Goal: Task Accomplishment & Management: Use online tool/utility

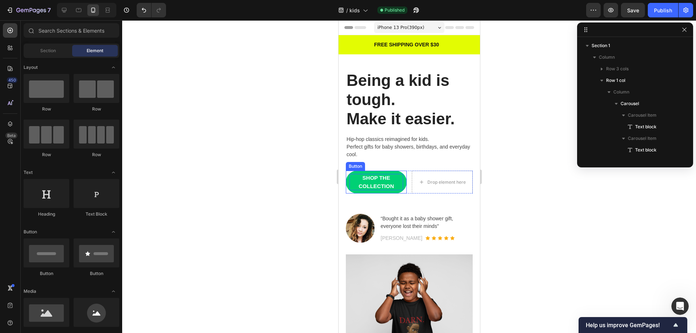
click at [399, 183] on p "SHOP THE COLLECTION" at bounding box center [376, 182] width 54 height 16
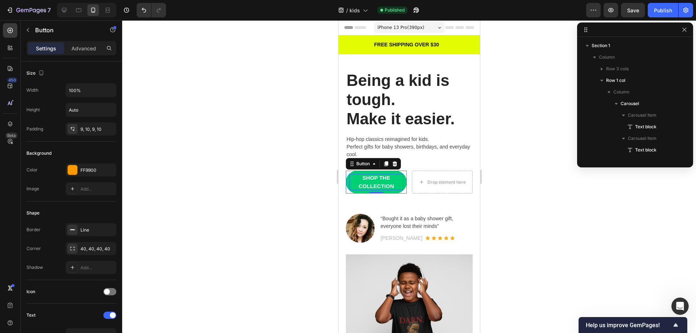
scroll to position [207, 0]
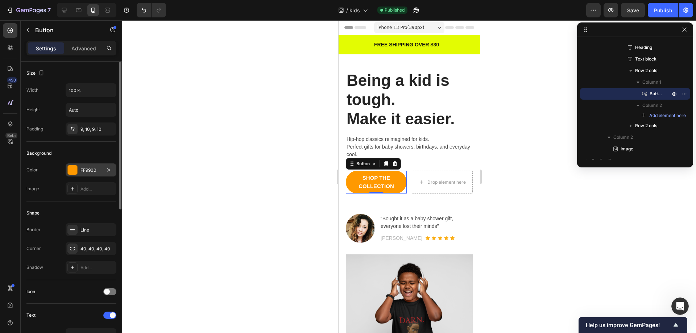
click at [83, 170] on div "FF9900" at bounding box center [91, 170] width 21 height 7
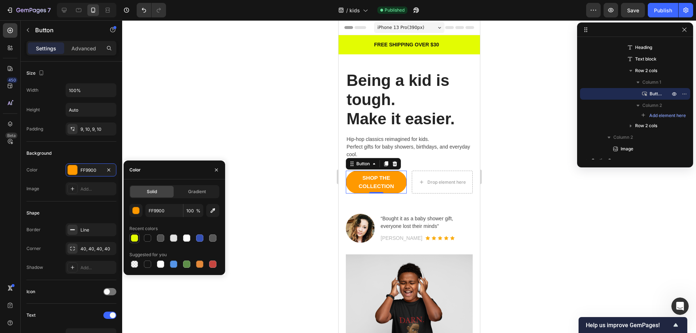
click at [134, 238] on div at bounding box center [134, 238] width 7 height 7
type input "E3FC02"
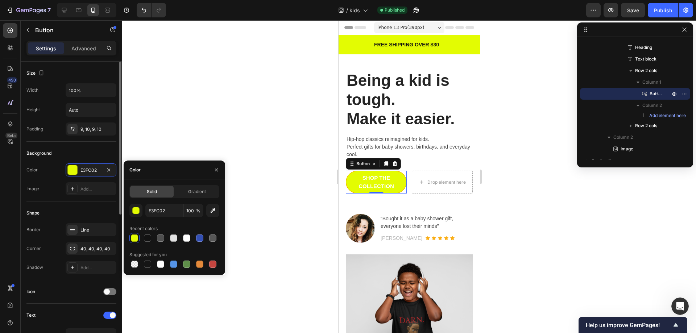
scroll to position [73, 0]
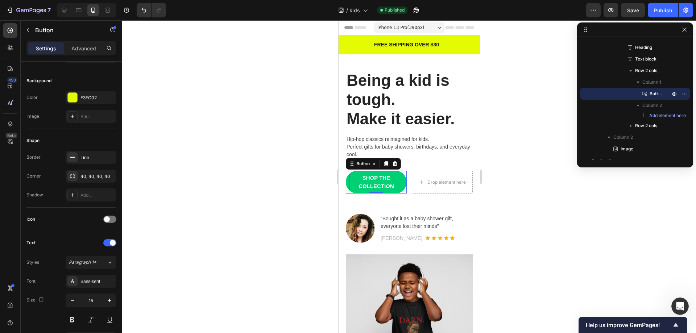
click at [366, 182] on p "SHOP THE COLLECTION" at bounding box center [376, 182] width 54 height 16
click at [366, 188] on p "SHOP THE COLLECTION" at bounding box center [376, 182] width 54 height 16
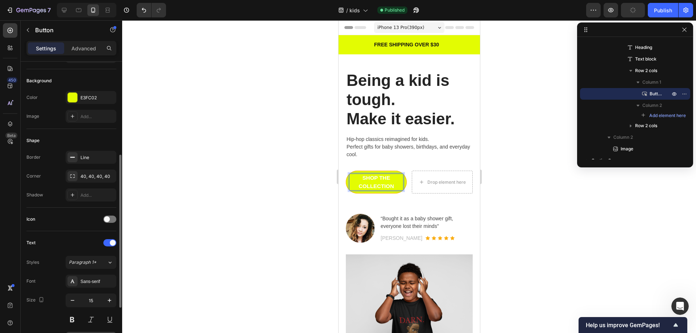
scroll to position [218, 0]
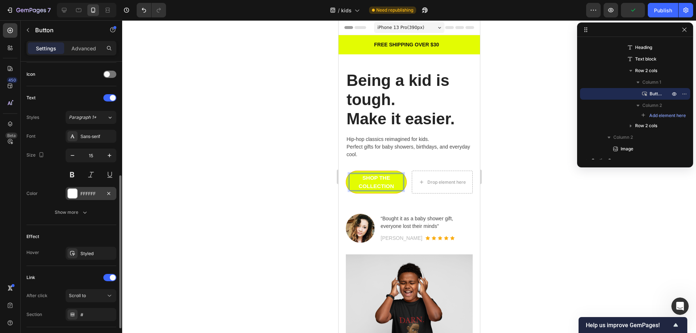
click at [75, 194] on div at bounding box center [72, 193] width 9 height 9
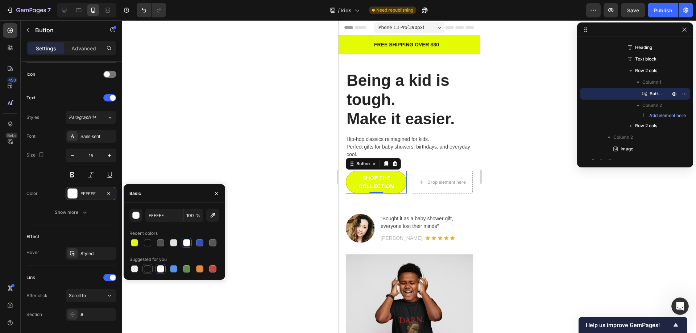
click at [149, 270] on div at bounding box center [147, 268] width 7 height 7
type input "151515"
click at [247, 132] on div at bounding box center [409, 176] width 574 height 313
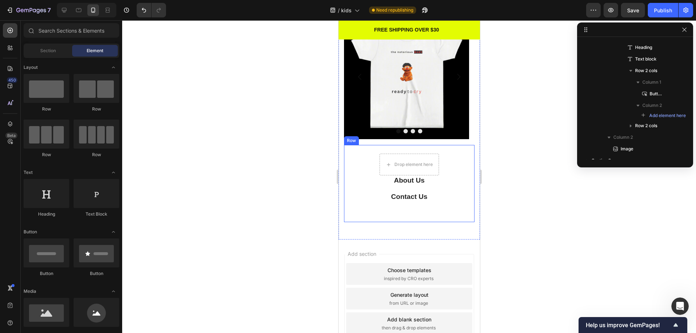
scroll to position [540, 0]
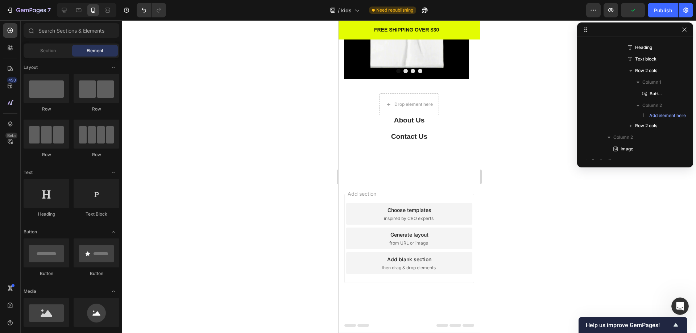
click at [414, 197] on div "Add section Choose templates inspired by CRO experts Generate layout from URL o…" at bounding box center [409, 238] width 130 height 89
click at [360, 193] on span "Add section" at bounding box center [362, 194] width 34 height 8
click at [365, 206] on div "Choose templates inspired by CRO experts" at bounding box center [409, 214] width 126 height 22
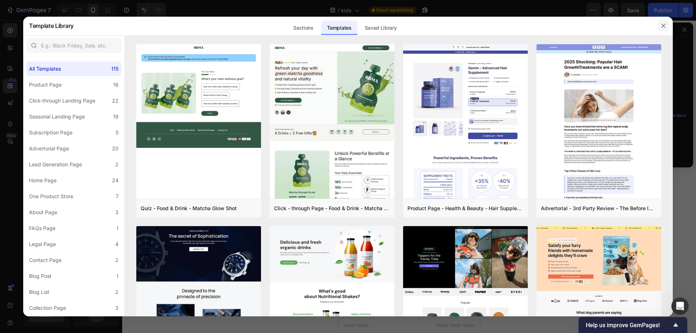
click at [661, 24] on icon "button" at bounding box center [664, 26] width 6 height 6
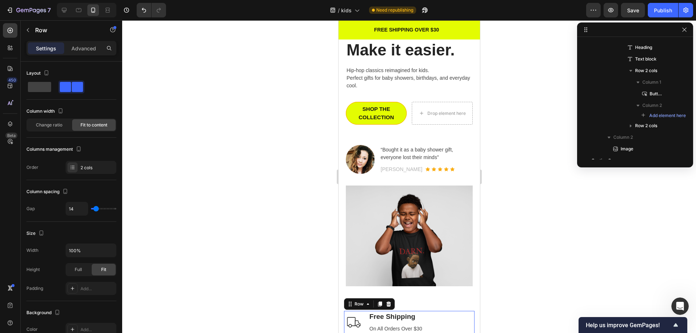
scroll to position [320, 0]
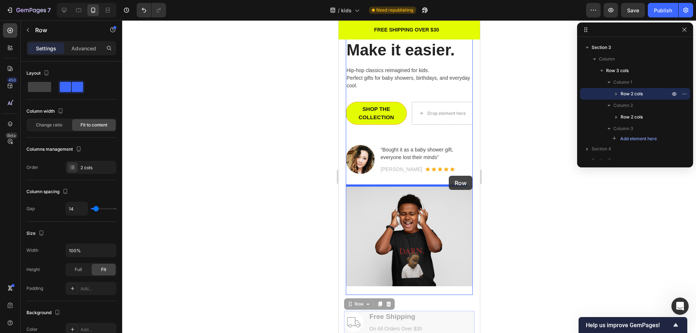
drag, startPoint x: 452, startPoint y: 310, endPoint x: 449, endPoint y: 176, distance: 134.2
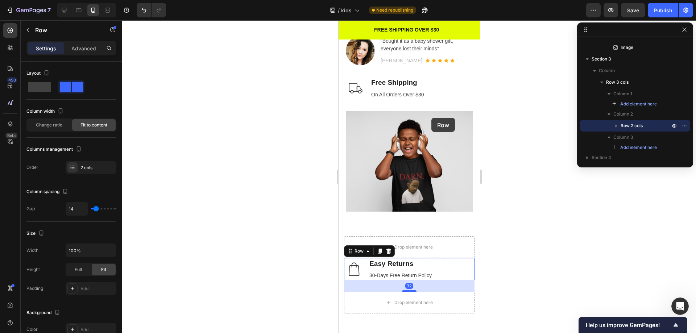
scroll to position [214, 0]
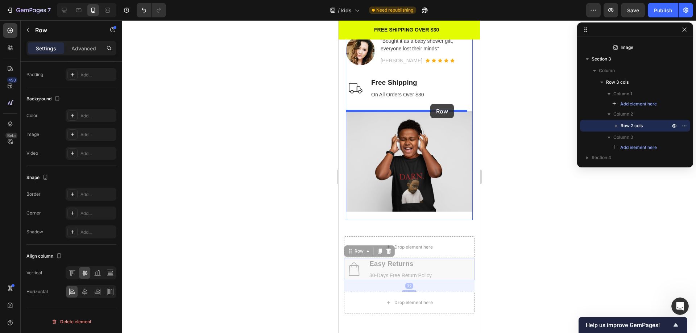
drag, startPoint x: 444, startPoint y: 260, endPoint x: 430, endPoint y: 104, distance: 156.9
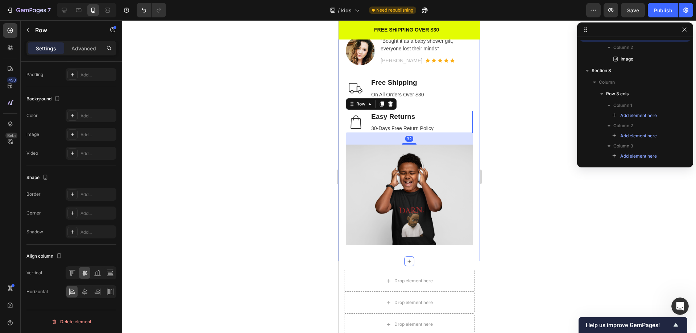
click at [537, 239] on div at bounding box center [409, 176] width 574 height 313
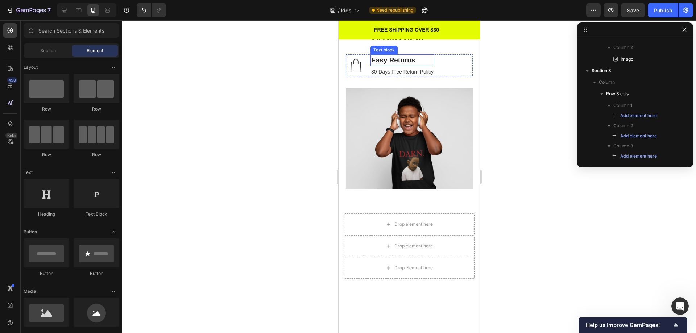
scroll to position [105, 0]
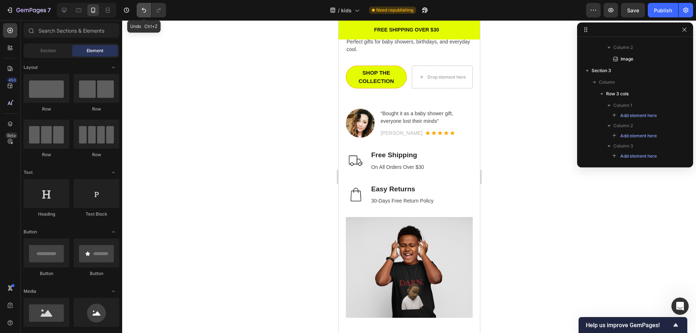
click at [145, 11] on icon "Undo/Redo" at bounding box center [143, 10] width 7 height 7
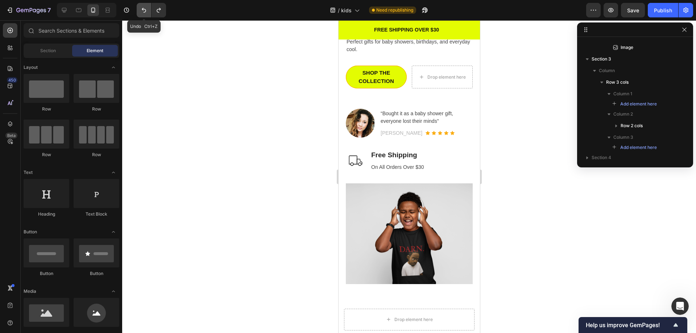
click at [145, 11] on icon "Undo/Redo" at bounding box center [143, 10] width 7 height 7
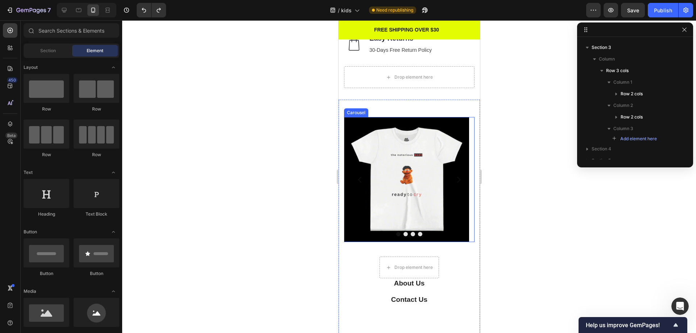
scroll to position [432, 0]
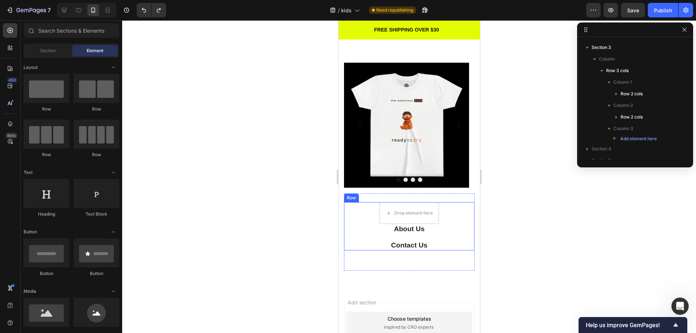
click at [450, 243] on div "Drop element here About Us Button Contact Us Button Row" at bounding box center [409, 226] width 131 height 48
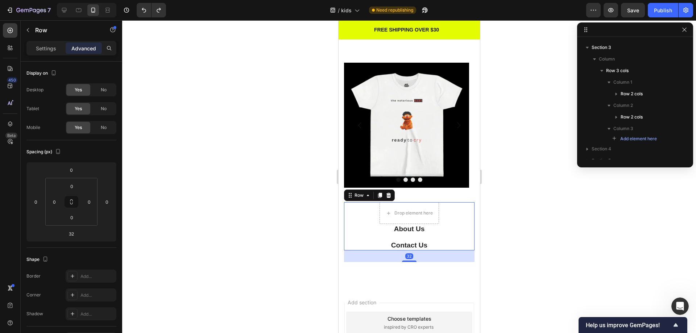
scroll to position [478, 0]
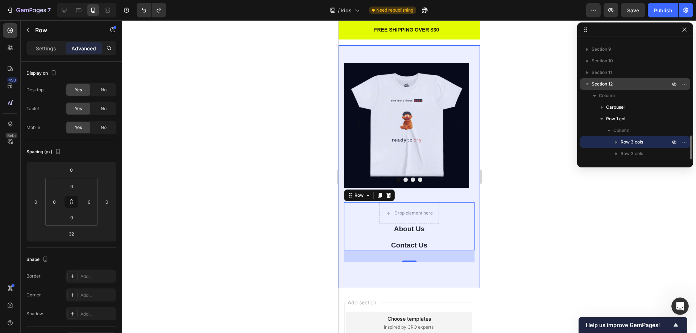
click at [589, 86] on icon "button" at bounding box center [587, 84] width 7 height 7
drag, startPoint x: 602, startPoint y: 84, endPoint x: 602, endPoint y: 80, distance: 4.4
click at [602, 80] on div "Section 12" at bounding box center [635, 84] width 104 height 12
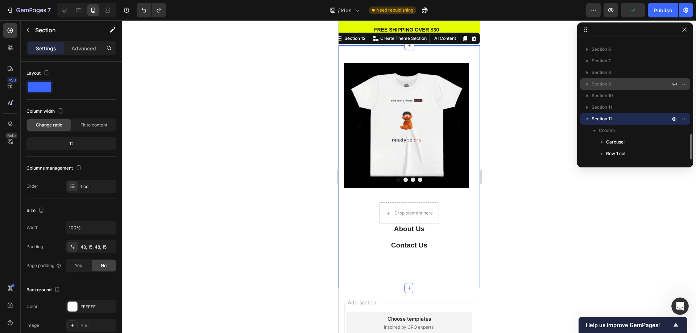
scroll to position [443, 0]
click at [685, 119] on icon "button" at bounding box center [685, 119] width 6 height 6
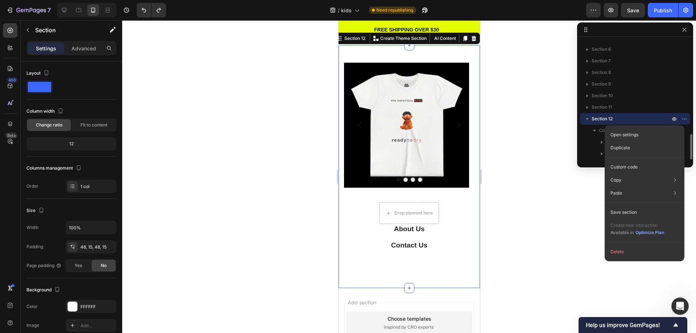
drag, startPoint x: 588, startPoint y: 119, endPoint x: 604, endPoint y: 119, distance: 16.3
click at [606, 120] on div "Section 12" at bounding box center [635, 119] width 104 height 12
drag, startPoint x: 604, startPoint y: 119, endPoint x: 620, endPoint y: 117, distance: 15.7
click at [620, 117] on p "Section 12" at bounding box center [632, 118] width 80 height 7
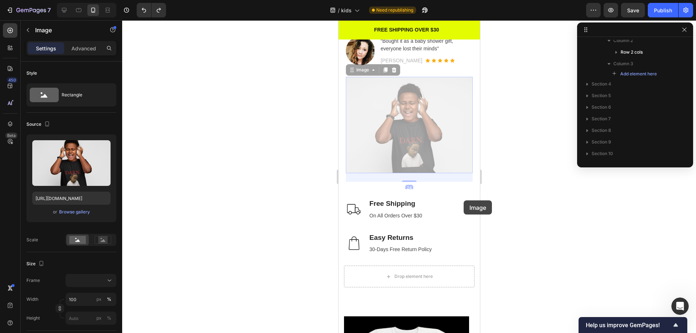
scroll to position [320, 0]
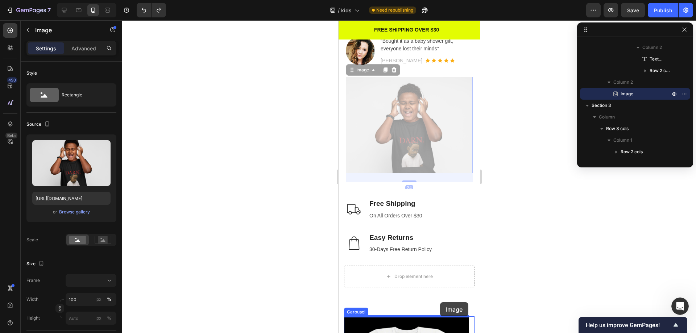
drag, startPoint x: 449, startPoint y: 134, endPoint x: 440, endPoint y: 302, distance: 168.9
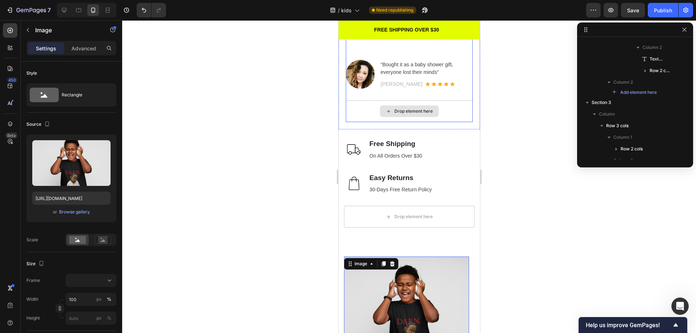
scroll to position [69, 0]
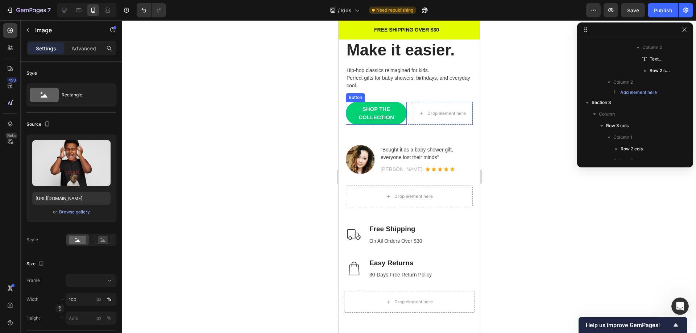
click at [400, 116] on link "SHOP THE COLLECTION" at bounding box center [376, 113] width 61 height 23
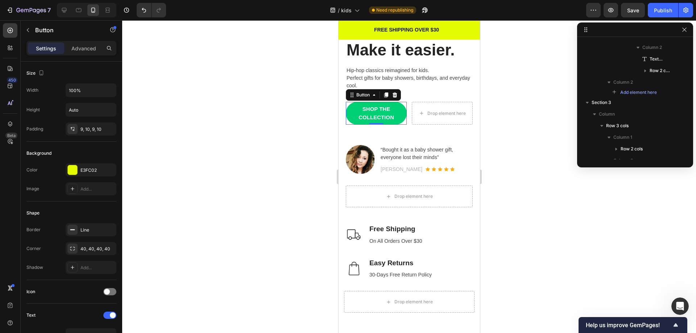
scroll to position [207, 0]
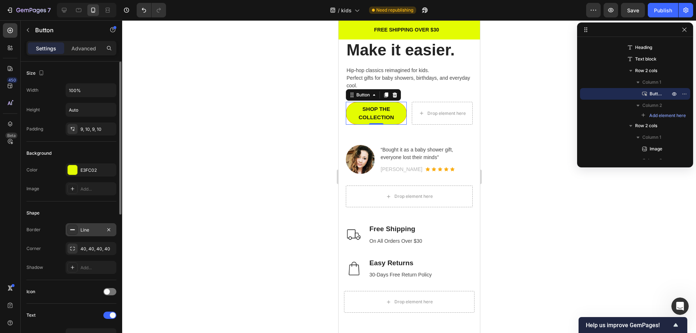
click at [84, 230] on div "Line" at bounding box center [91, 230] width 21 height 7
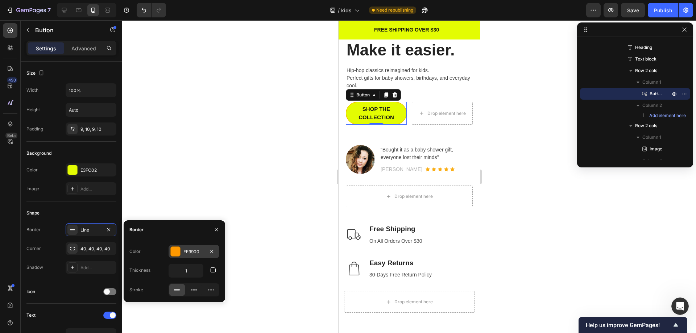
click at [177, 251] on div at bounding box center [175, 251] width 9 height 9
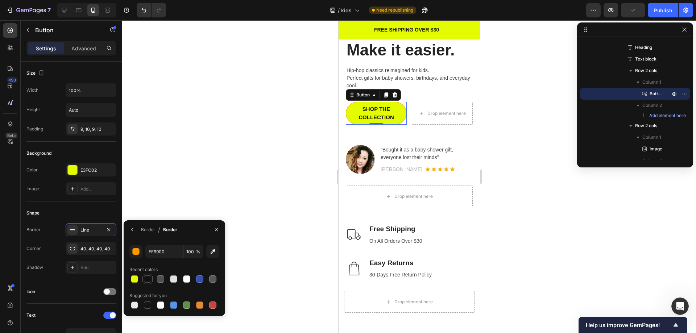
click at [148, 281] on div at bounding box center [147, 279] width 7 height 7
type input "121212"
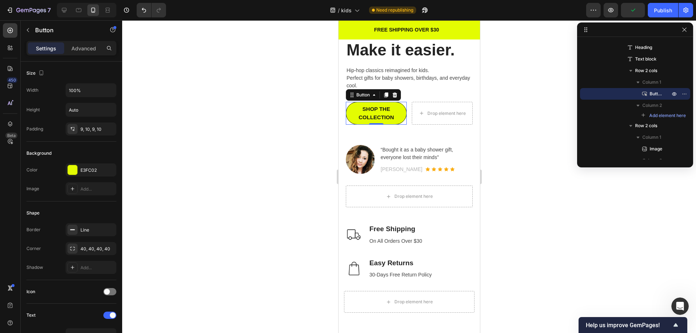
click at [254, 148] on div at bounding box center [409, 176] width 574 height 313
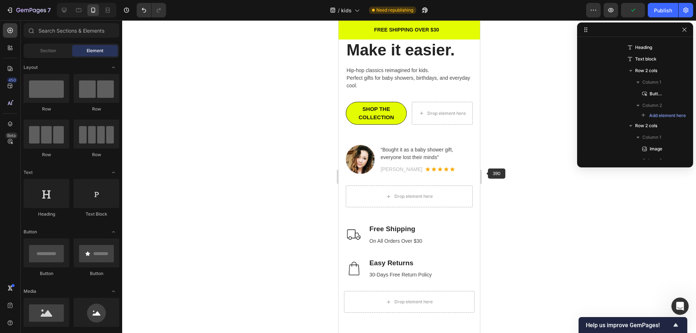
scroll to position [0, 0]
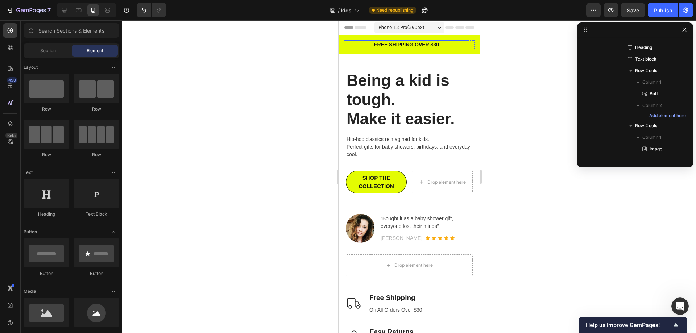
click at [448, 49] on div "FREE SHIPPING OVER $30" at bounding box center [406, 44] width 125 height 9
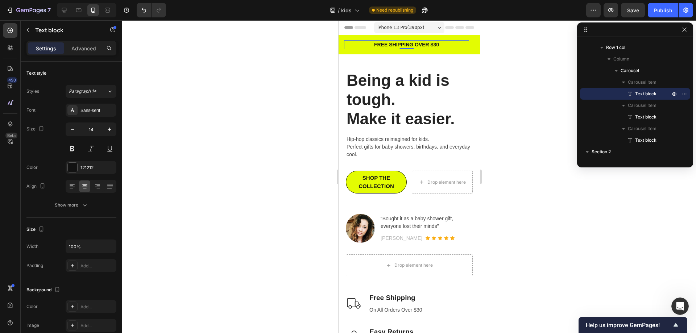
click at [462, 38] on div "FREE SHIPPING ON ORDERS OVER $30 Text block Row FREE SHIPPING OVER $30 Text blo…" at bounding box center [408, 44] width 141 height 19
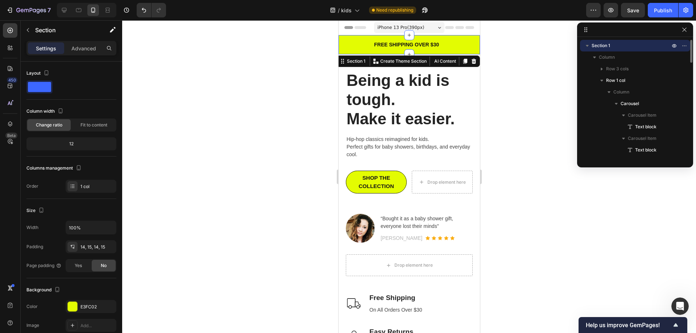
click at [462, 38] on div "FREE SHIPPING ON ORDERS OVER $30 Text block Row FREE SHIPPING OVER $30 Text blo…" at bounding box center [408, 44] width 141 height 19
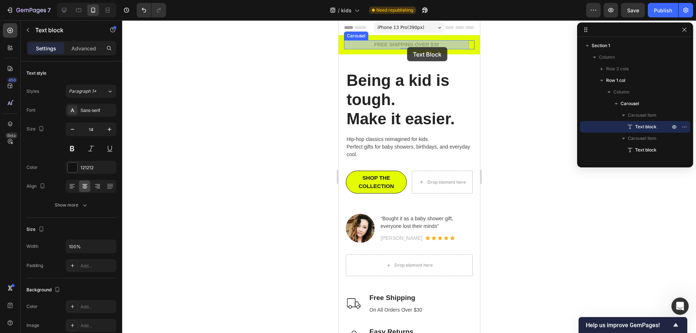
drag, startPoint x: 453, startPoint y: 49, endPoint x: 410, endPoint y: 47, distance: 43.2
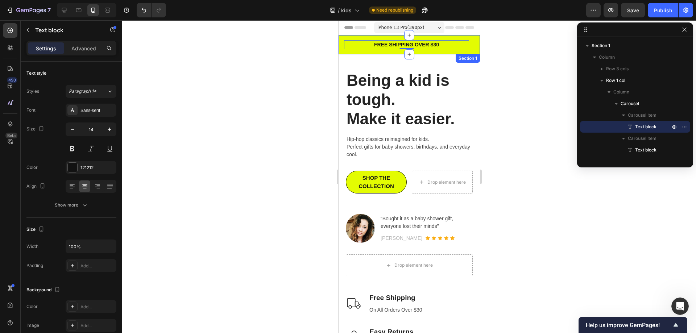
click at [448, 50] on div "FREE SHIPPING ON ORDERS OVER $30 Text block Row FREE SHIPPING OVER $30 Text blo…" at bounding box center [408, 44] width 141 height 19
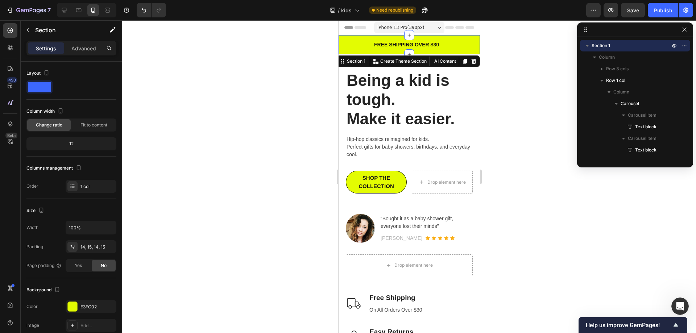
click at [434, 28] on div "iPhone 13 Pro ( 390 px)" at bounding box center [409, 27] width 70 height 11
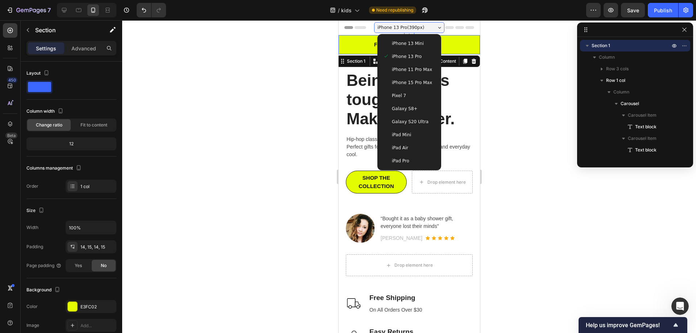
click at [418, 82] on span "iPhone 15 Pro Max" at bounding box center [412, 82] width 40 height 7
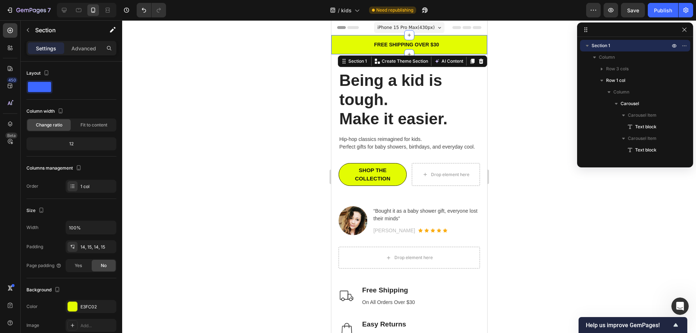
click at [498, 139] on div at bounding box center [409, 176] width 574 height 313
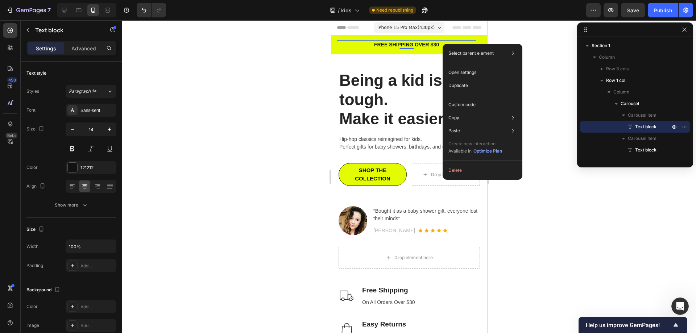
click at [443, 38] on div "FREE SHIPPING ON ORDERS OVER $30 Text block Row FREE SHIPPING OVER $30 Text blo…" at bounding box center [409, 44] width 156 height 19
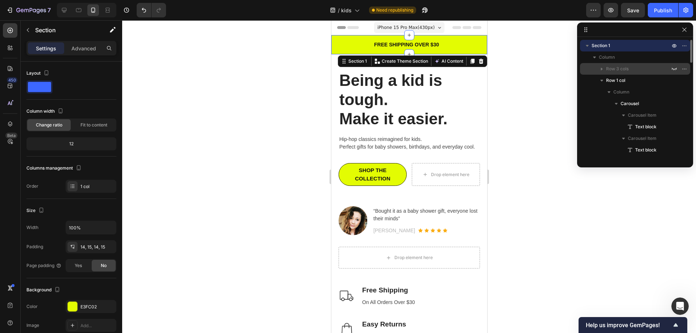
click at [603, 68] on icon "button" at bounding box center [601, 68] width 7 height 7
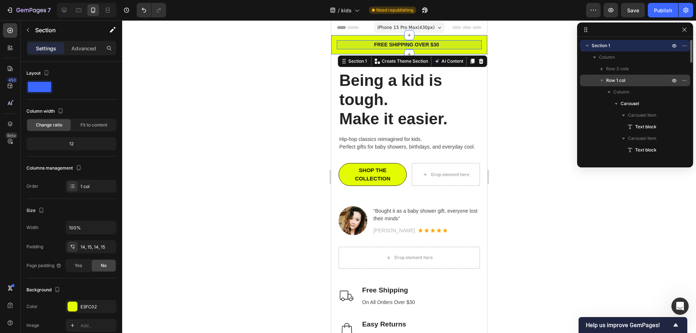
click at [615, 83] on span "Row 1 col" at bounding box center [615, 80] width 19 height 7
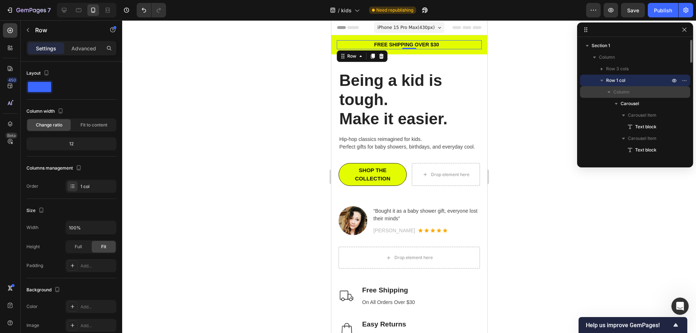
click at [619, 92] on span "Column" at bounding box center [622, 91] width 16 height 7
click at [422, 44] on p "FREE SHIPPING OVER $30" at bounding box center [406, 45] width 138 height 8
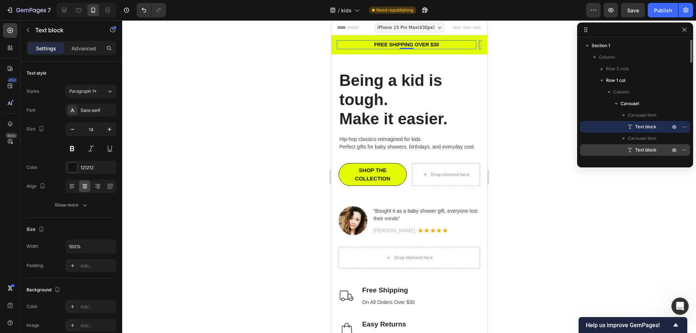
click at [639, 152] on span "Text block" at bounding box center [645, 150] width 21 height 7
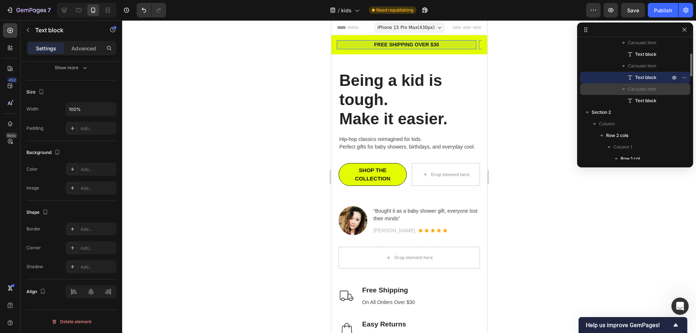
scroll to position [36, 0]
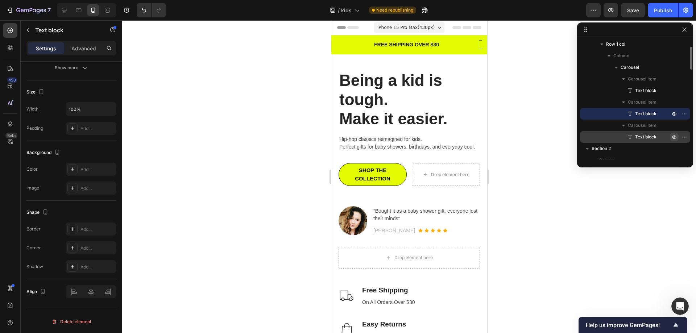
click at [674, 136] on icon "button" at bounding box center [675, 137] width 6 height 6
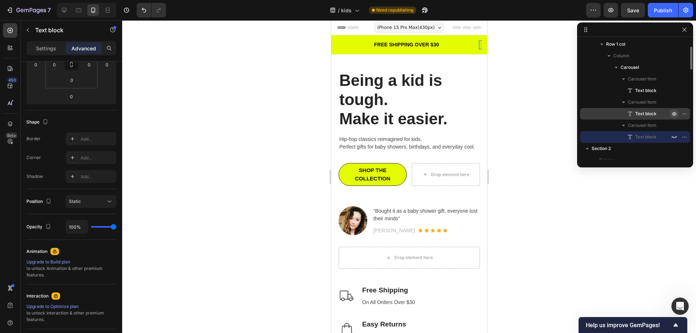
click at [675, 113] on icon "button" at bounding box center [675, 114] width 6 height 6
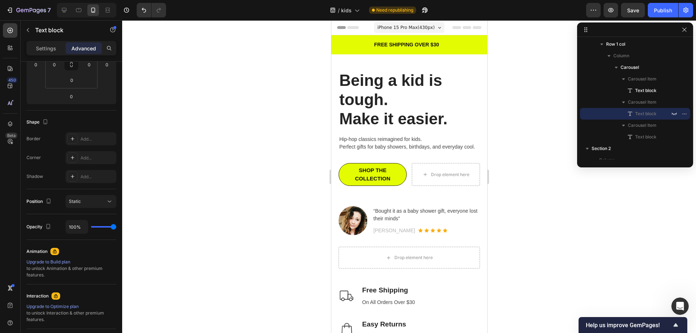
click at [537, 152] on div at bounding box center [409, 176] width 574 height 313
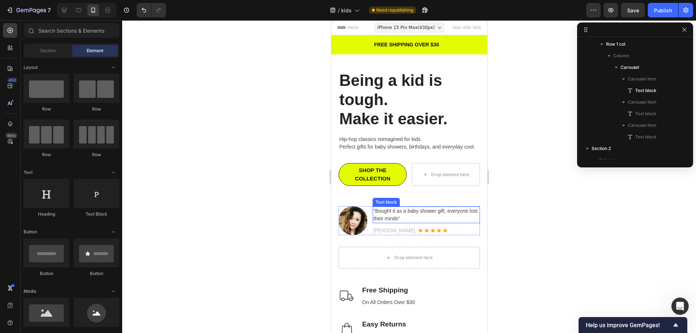
click at [426, 223] on p "“Bought it as a baby shower gift, everyone lost their minds”" at bounding box center [426, 214] width 106 height 15
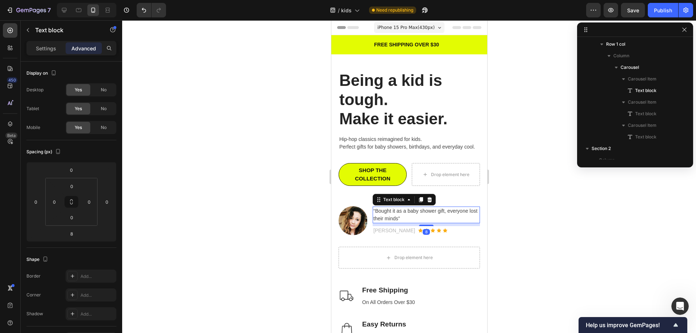
scroll to position [285, 0]
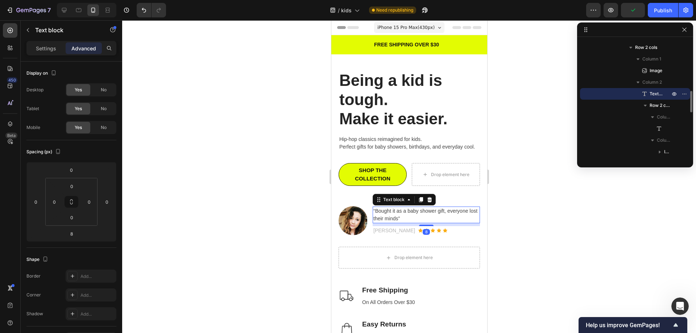
click at [564, 243] on div at bounding box center [409, 176] width 574 height 313
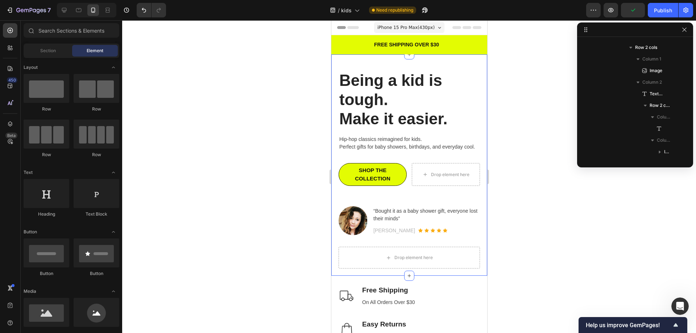
click at [475, 240] on div "Being a kid is tough. Make it easier. Heading Hip-hop classics reimagined for k…" at bounding box center [409, 165] width 156 height 222
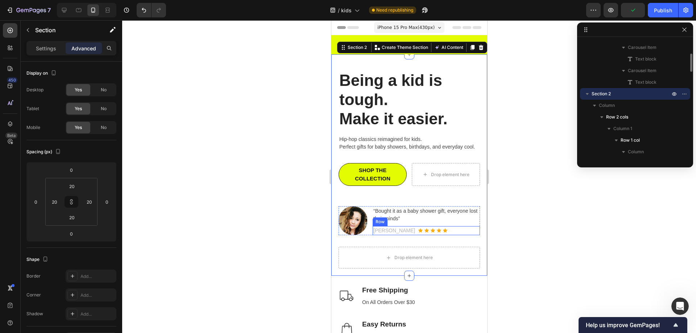
click at [465, 235] on div "[PERSON_NAME] Text block Icon Icon Icon Icon Icon Icon List Hoz Row" at bounding box center [425, 230] width 107 height 9
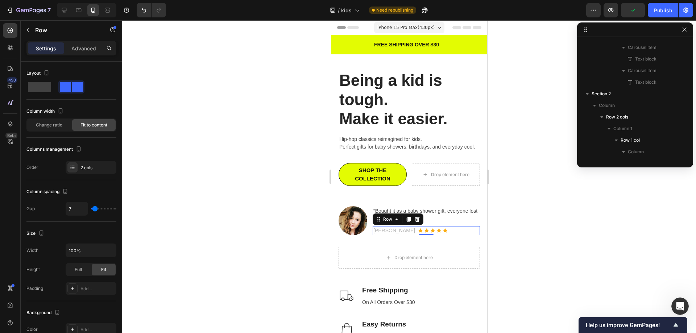
scroll to position [297, 0]
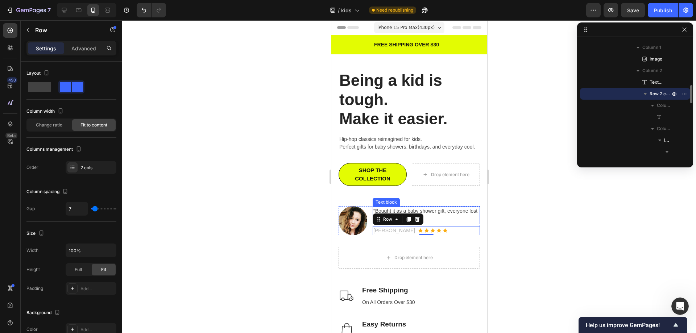
click at [465, 223] on p "“Bought it as a baby shower gift, everyone lost their minds”" at bounding box center [426, 214] width 106 height 15
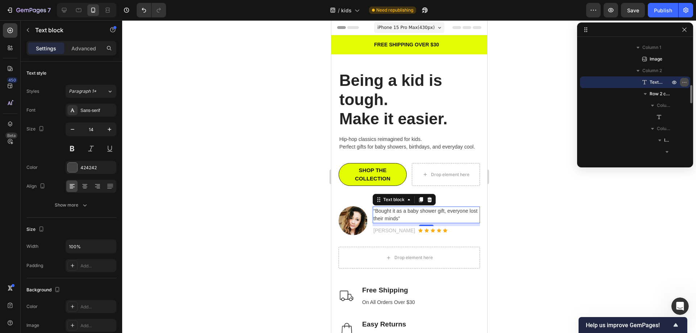
click at [683, 83] on icon "button" at bounding box center [683, 82] width 1 height 1
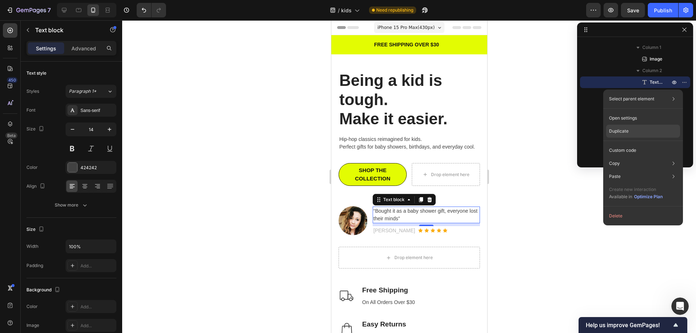
click at [647, 128] on div "Duplicate" at bounding box center [643, 131] width 74 height 13
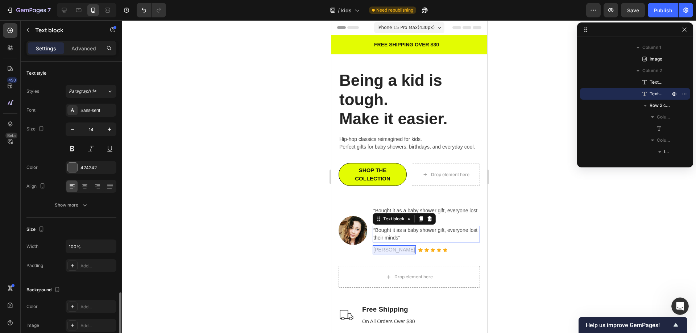
scroll to position [137, 0]
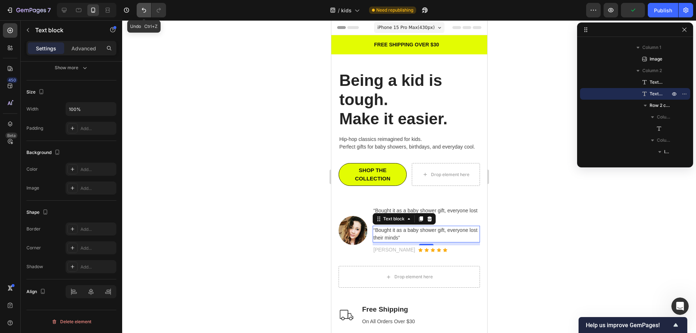
click at [140, 13] on icon "Undo/Redo" at bounding box center [143, 10] width 7 height 7
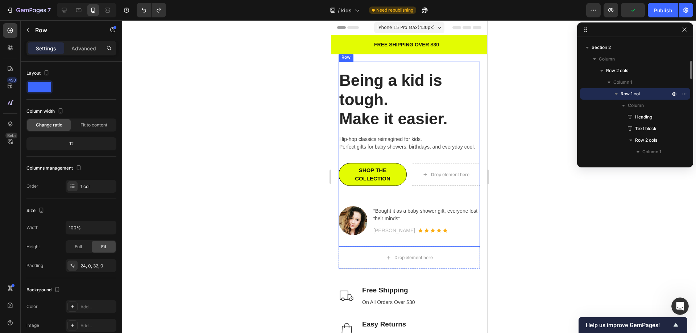
click at [352, 207] on div "Being a kid is tough. Make it easier. Heading Hip-hop classics reimagined for k…" at bounding box center [408, 152] width 141 height 165
click at [440, 235] on div "[PERSON_NAME] Text block Icon Icon Icon Icon Icon Icon List Hoz Row" at bounding box center [425, 230] width 107 height 9
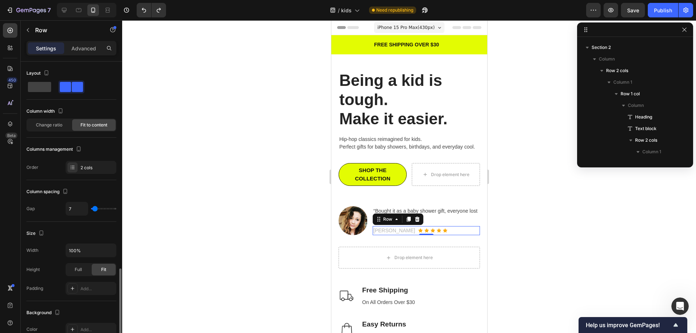
scroll to position [297, 0]
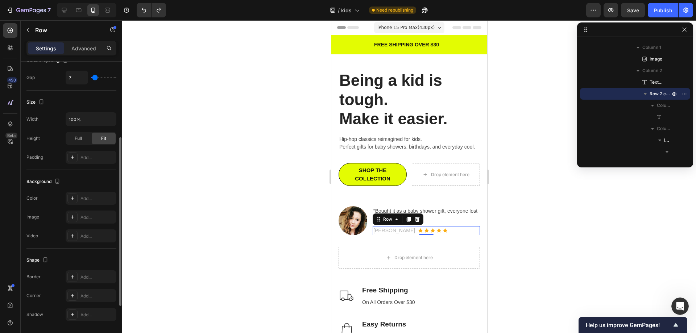
click at [345, 224] on img at bounding box center [352, 220] width 29 height 29
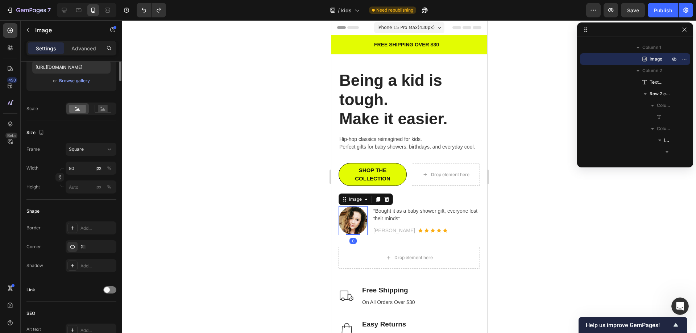
scroll to position [0, 0]
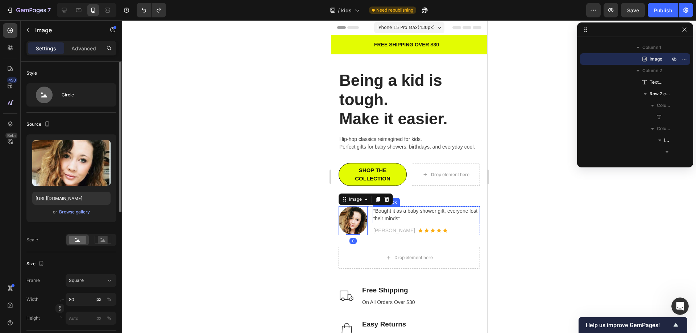
click at [389, 223] on p "“Bought it as a baby shower gift, everyone lost their minds”" at bounding box center [426, 214] width 106 height 15
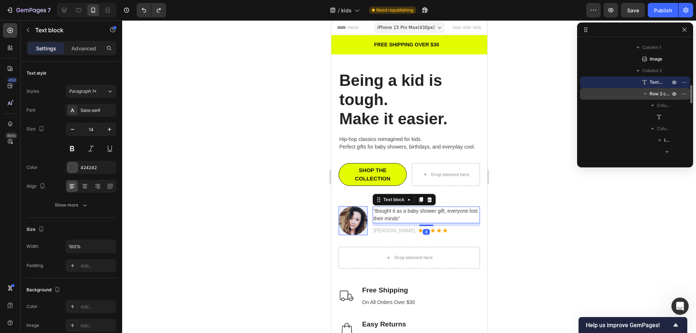
scroll to position [224, 0]
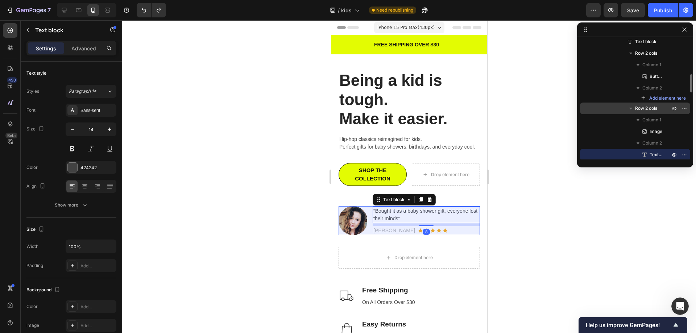
click at [632, 109] on icon "button" at bounding box center [630, 108] width 7 height 7
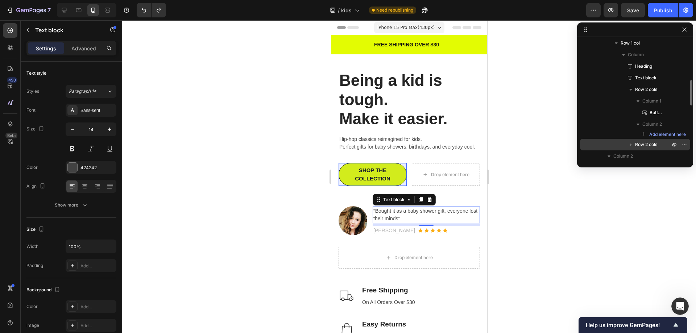
scroll to position [152, 0]
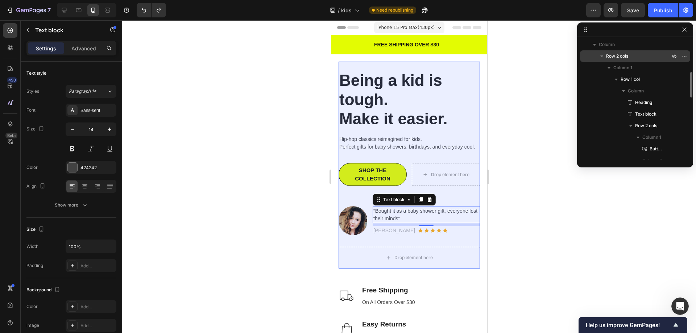
click at [602, 57] on icon "button" at bounding box center [602, 56] width 3 height 2
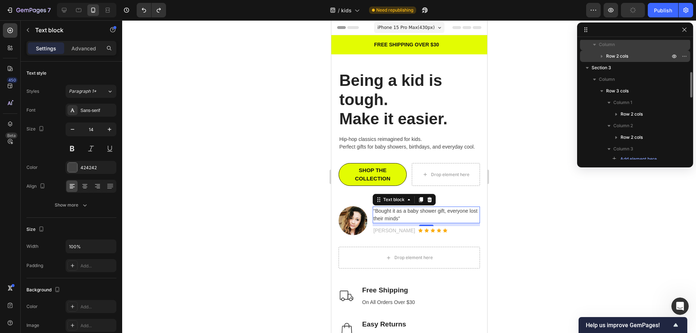
click at [594, 45] on icon "button" at bounding box center [594, 45] width 3 height 2
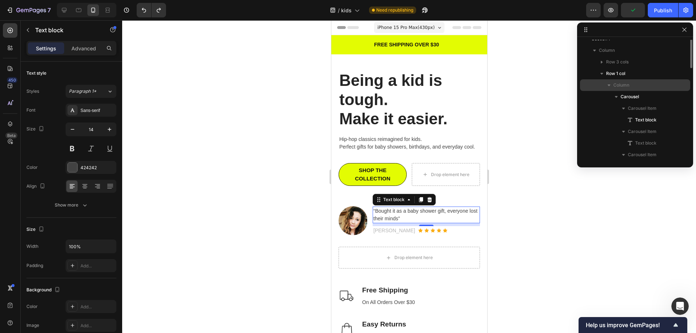
scroll to position [0, 0]
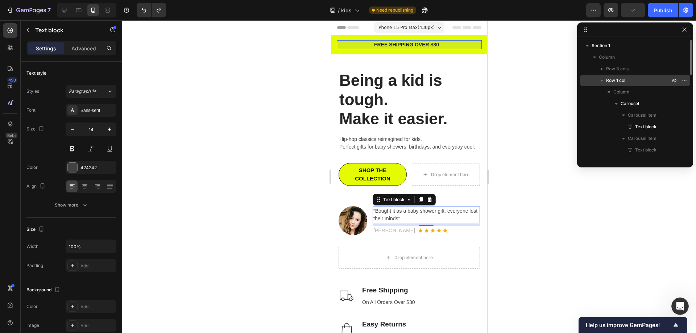
click at [604, 84] on icon "button" at bounding box center [601, 80] width 7 height 7
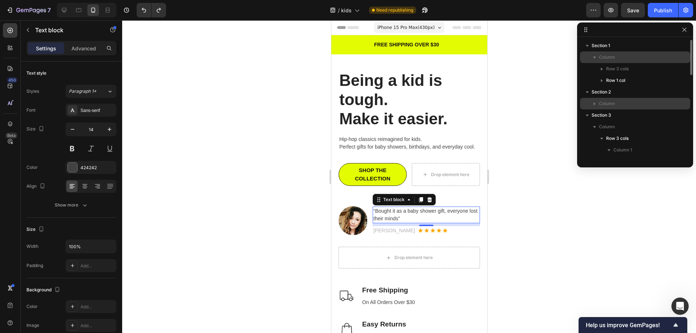
click at [594, 58] on icon "button" at bounding box center [594, 57] width 7 height 7
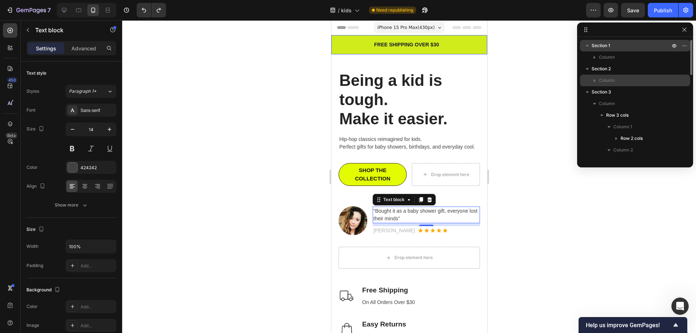
click at [590, 49] on icon "button" at bounding box center [587, 45] width 7 height 7
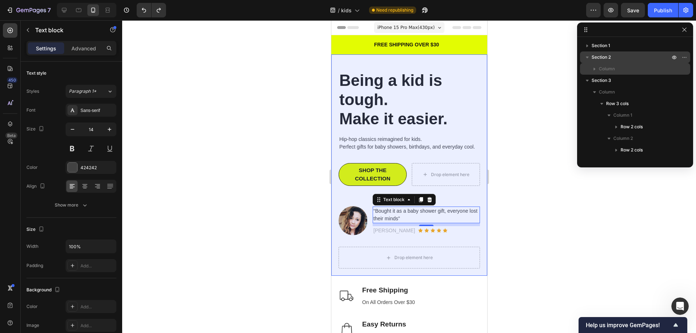
click at [585, 57] on icon "button" at bounding box center [587, 57] width 7 height 7
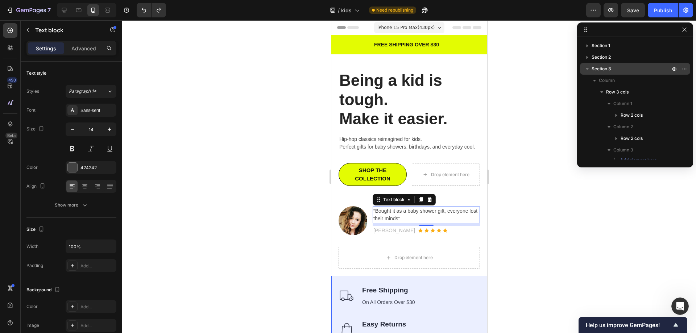
click at [586, 69] on icon "button" at bounding box center [587, 68] width 7 height 7
click at [603, 70] on span "Section 3" at bounding box center [602, 68] width 20 height 7
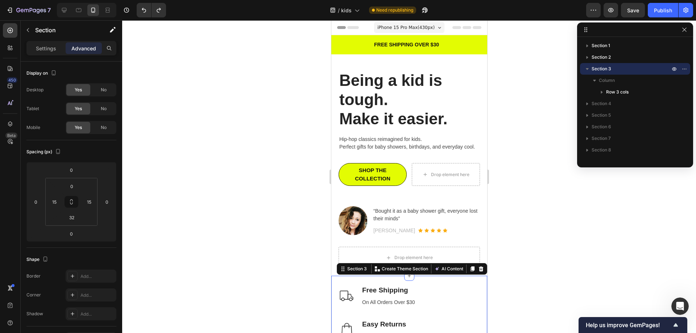
scroll to position [238, 0]
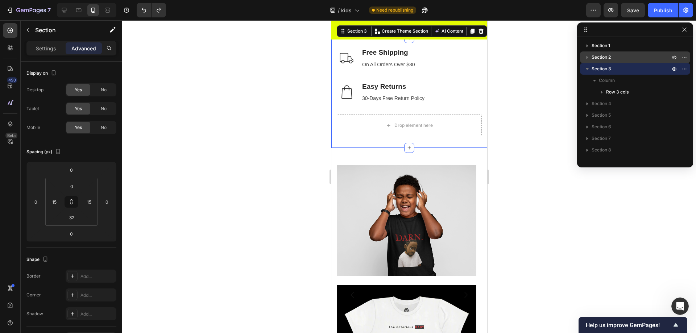
click at [603, 57] on span "Section 2" at bounding box center [601, 57] width 19 height 7
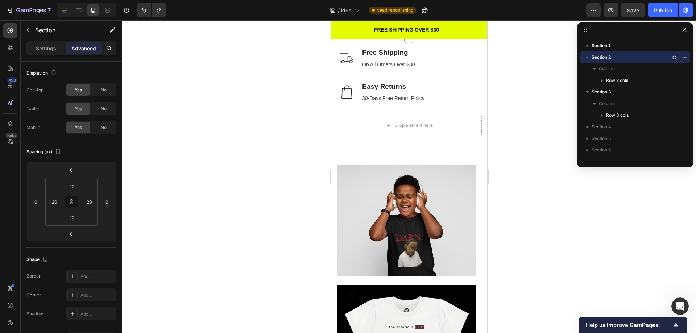
scroll to position [9, 0]
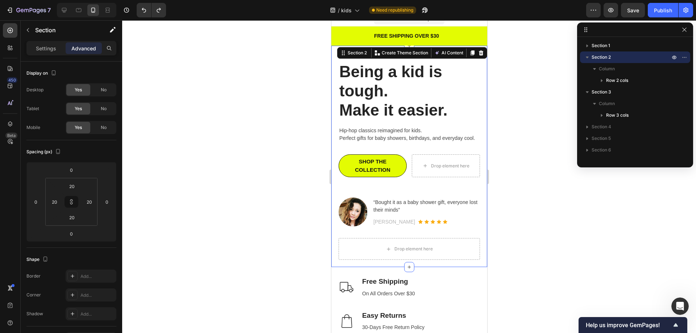
click at [603, 62] on div "Section 2" at bounding box center [635, 57] width 104 height 12
click at [382, 216] on div "Text block" at bounding box center [385, 213] width 27 height 9
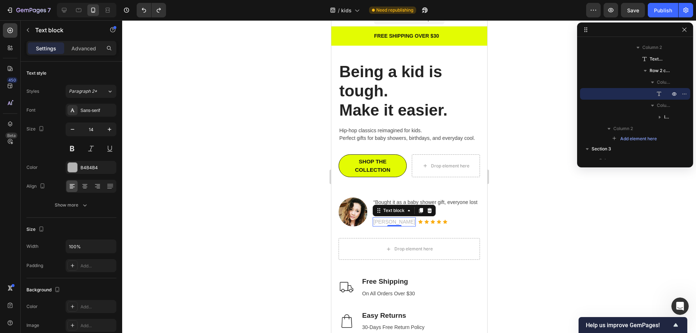
scroll to position [0, 0]
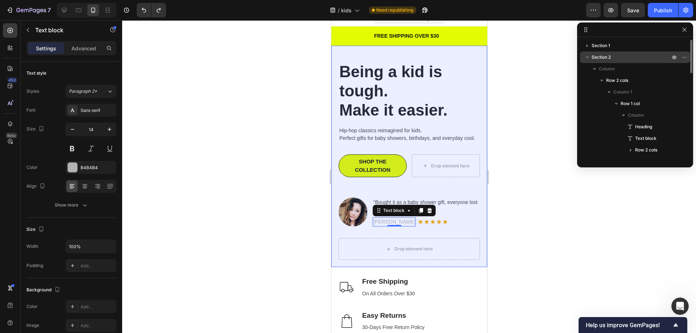
click at [587, 59] on icon "button" at bounding box center [587, 57] width 7 height 7
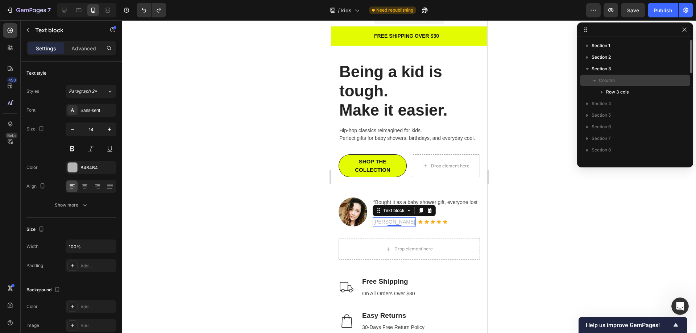
click at [603, 79] on span "Column" at bounding box center [607, 80] width 16 height 7
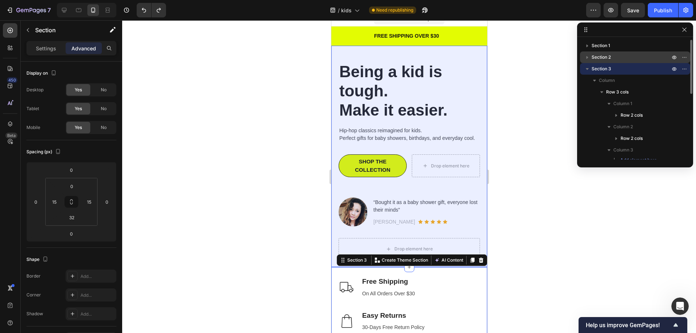
click at [587, 60] on icon "button" at bounding box center [587, 57] width 7 height 7
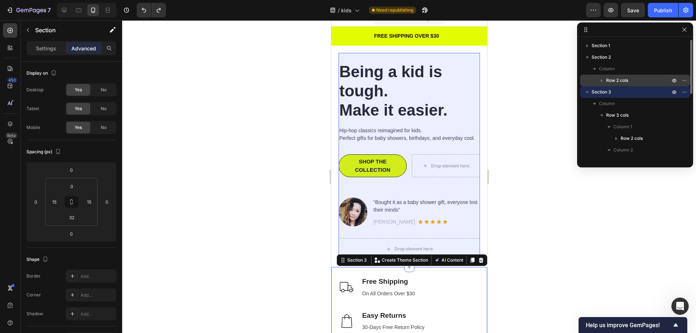
click at [602, 78] on icon "button" at bounding box center [601, 80] width 7 height 7
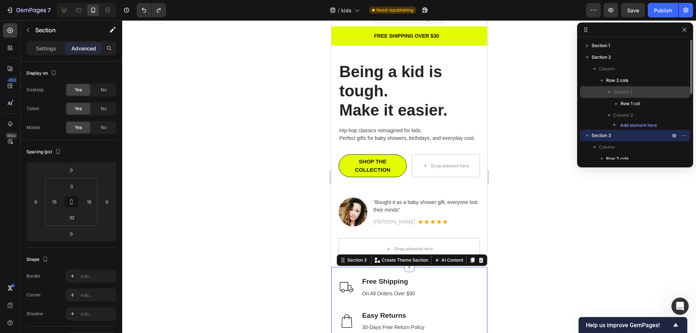
click at [620, 91] on span "Column 1" at bounding box center [623, 91] width 19 height 7
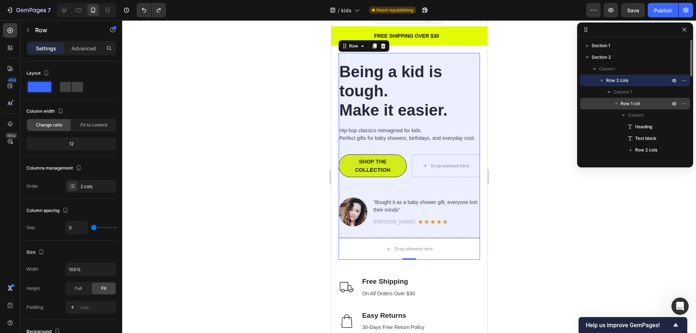
click at [624, 102] on span "Row 1 col" at bounding box center [630, 103] width 19 height 7
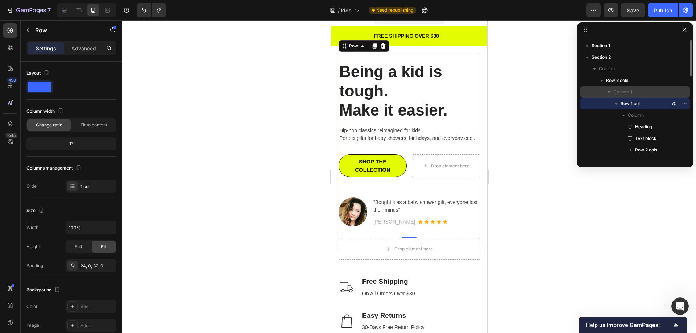
click at [620, 90] on span "Column 1" at bounding box center [623, 91] width 19 height 7
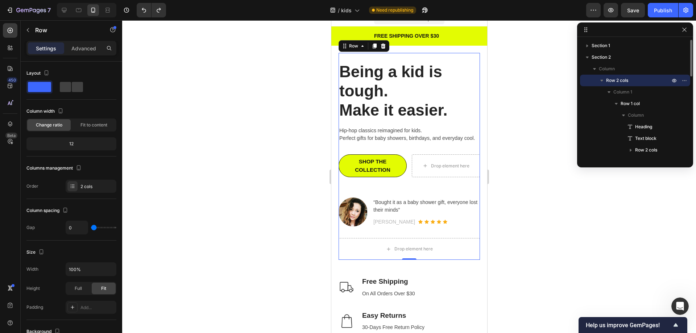
click at [602, 81] on icon "button" at bounding box center [602, 81] width 3 height 2
click at [685, 81] on icon "button" at bounding box center [684, 80] width 1 height 1
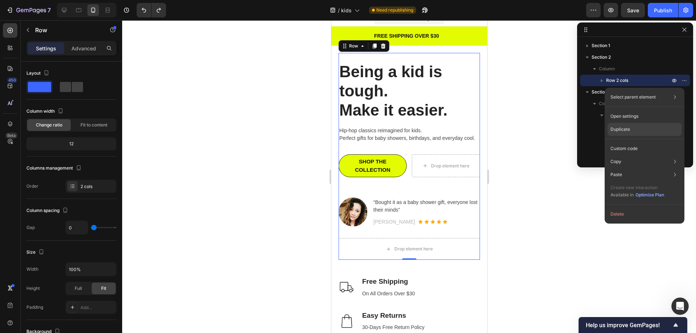
click at [643, 126] on div "Duplicate" at bounding box center [645, 129] width 74 height 13
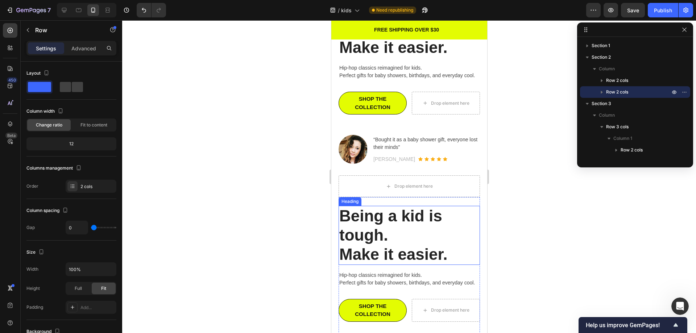
scroll to position [218, 0]
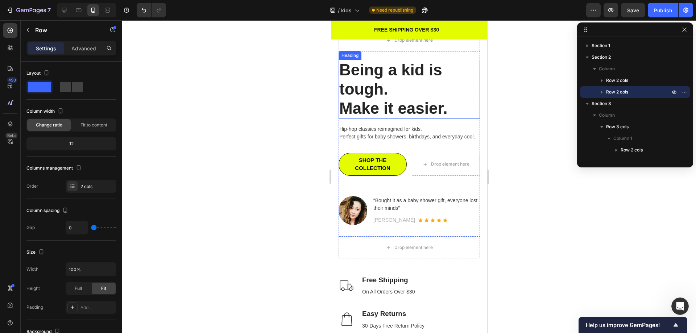
click at [421, 73] on h1 "Being a kid is tough. Make it easier." at bounding box center [408, 89] width 141 height 59
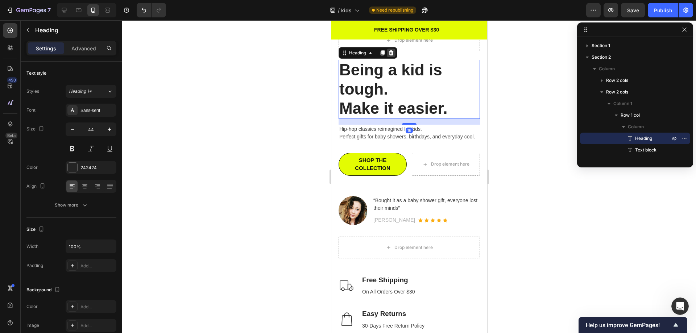
click at [391, 55] on icon at bounding box center [391, 52] width 5 height 5
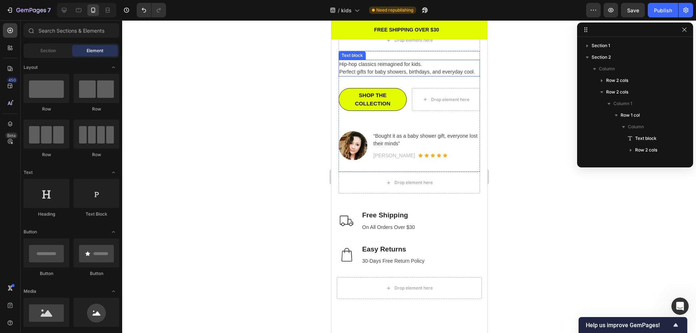
click at [392, 76] on p "Hip-hop classics reimagined for kids. Perfect gifts for baby showers, birthdays…" at bounding box center [409, 68] width 140 height 15
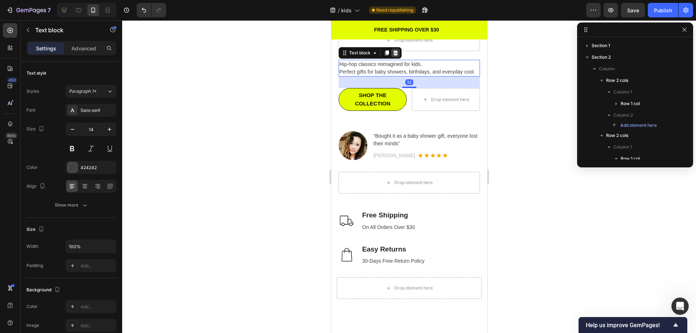
click at [395, 55] on icon at bounding box center [395, 52] width 5 height 5
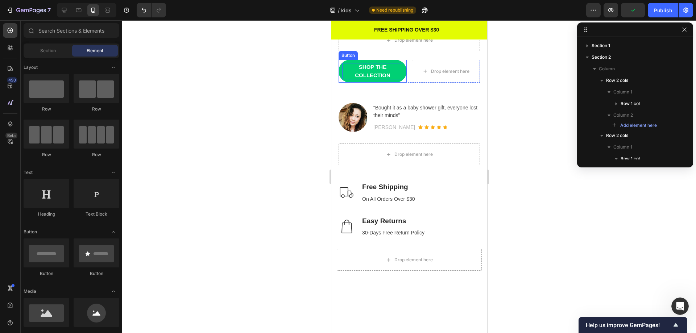
click at [387, 79] on p "SHOP THE COLLECTION" at bounding box center [372, 71] width 61 height 16
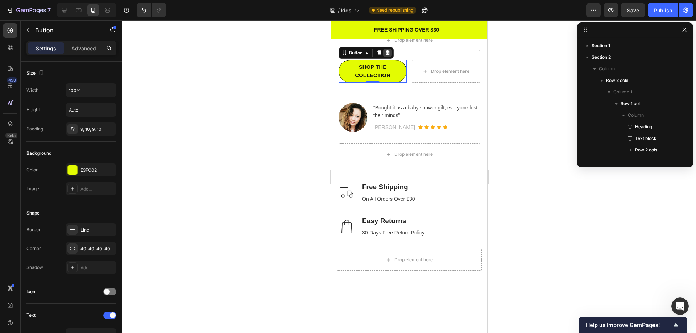
click at [387, 55] on icon at bounding box center [387, 52] width 5 height 5
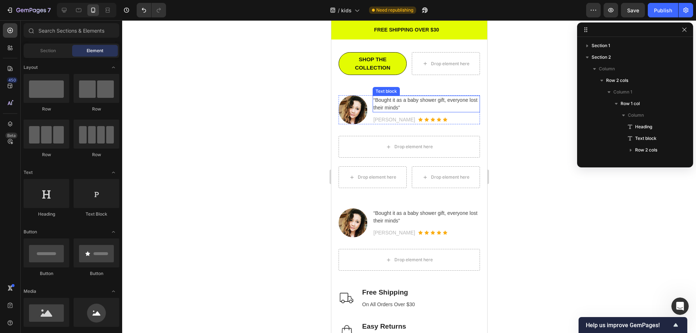
scroll to position [145, 0]
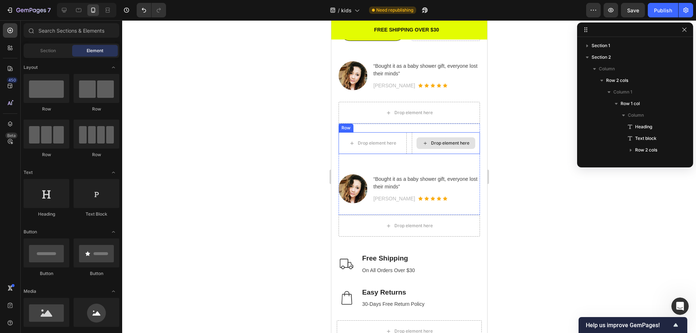
click at [439, 149] on div "Drop element here" at bounding box center [445, 143] width 59 height 12
click at [395, 148] on div "Drop element here" at bounding box center [372, 143] width 59 height 12
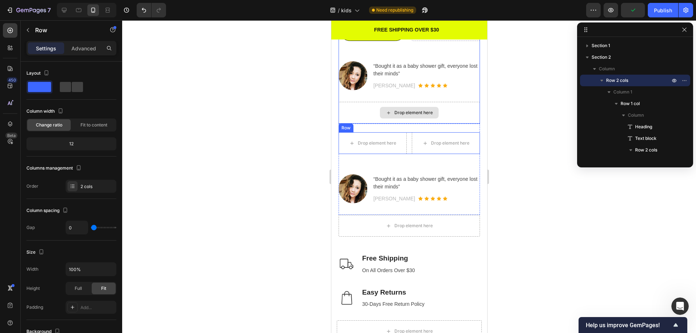
click at [396, 149] on div "Drop element here" at bounding box center [372, 143] width 59 height 12
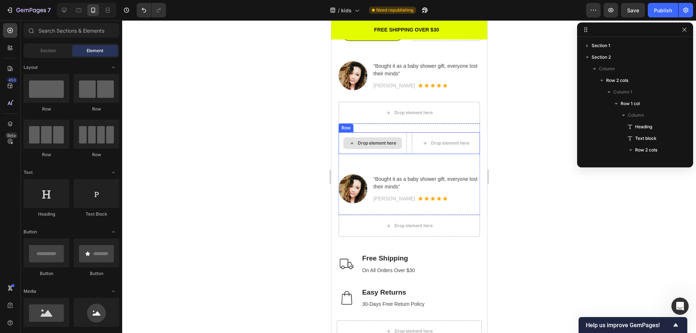
click at [383, 146] on div "Drop element here" at bounding box center [377, 143] width 38 height 6
click at [463, 142] on div "Drop element here" at bounding box center [446, 143] width 68 height 22
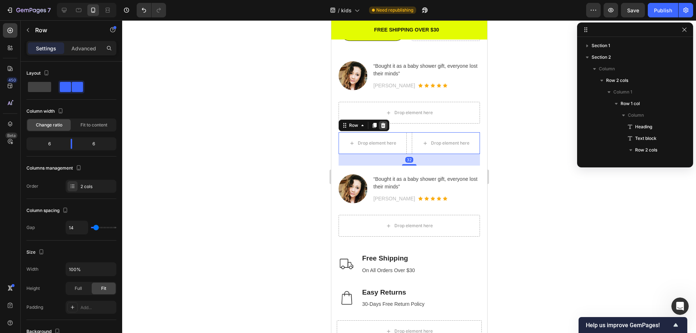
click at [382, 128] on icon at bounding box center [383, 126] width 6 height 6
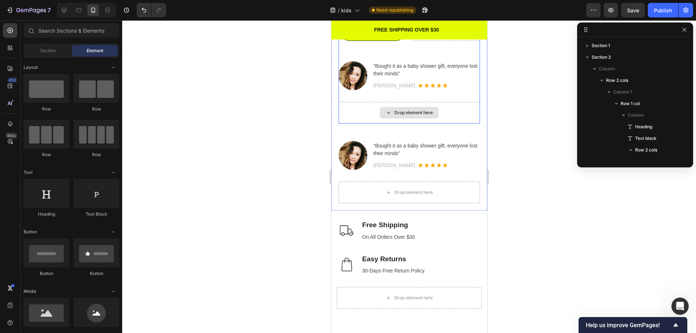
click at [355, 120] on div "Drop element here" at bounding box center [408, 113] width 141 height 22
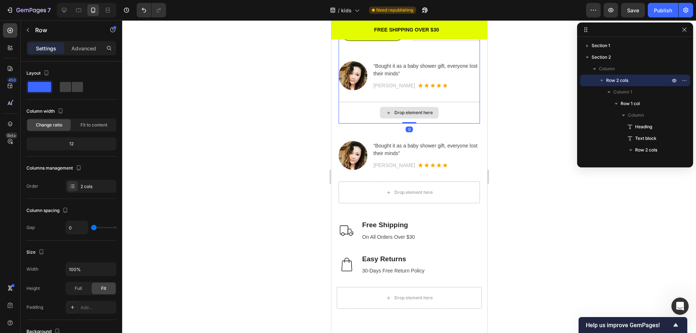
click at [473, 124] on div "Drop element here" at bounding box center [408, 113] width 141 height 22
click at [452, 122] on div "Drop element here" at bounding box center [408, 113] width 141 height 22
click at [385, 116] on icon at bounding box center [388, 113] width 6 height 6
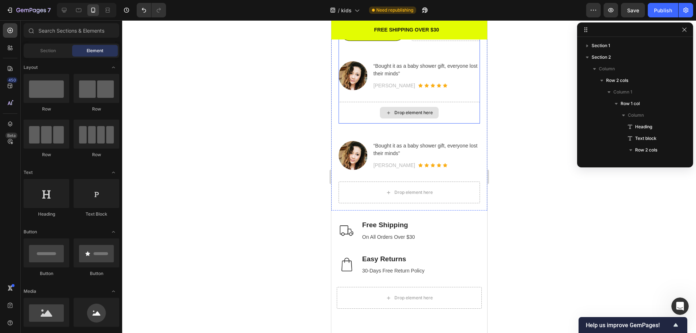
click at [366, 124] on div "Drop element here" at bounding box center [408, 113] width 141 height 22
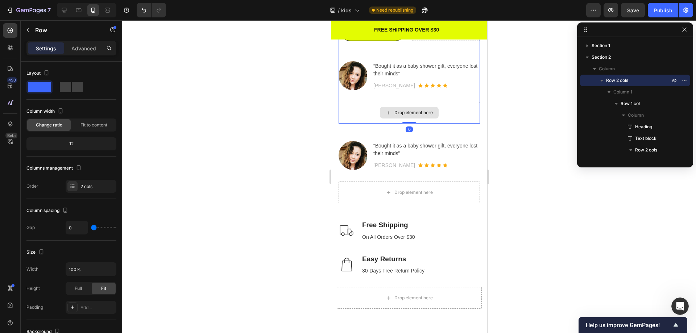
click at [346, 124] on div "Drop element here" at bounding box center [408, 113] width 141 height 22
click at [446, 116] on div "Drop element here" at bounding box center [408, 113] width 141 height 22
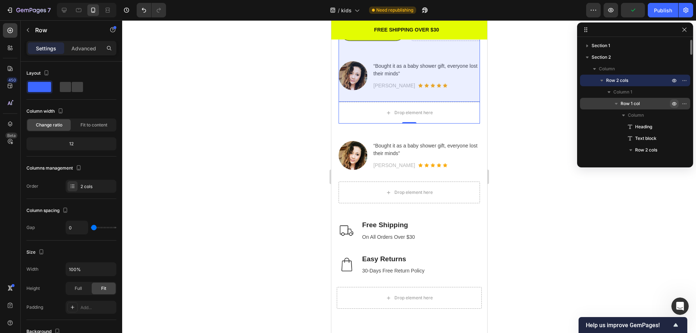
click at [674, 104] on icon "button" at bounding box center [675, 104] width 6 height 6
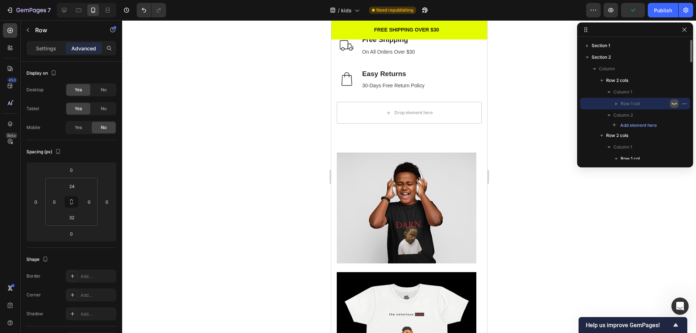
scroll to position [0, 0]
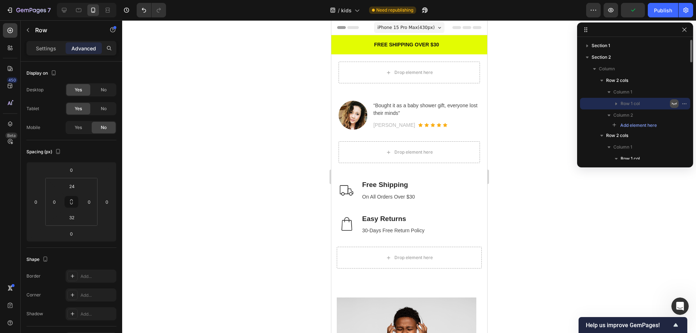
click at [674, 104] on icon "button" at bounding box center [675, 104] width 6 height 6
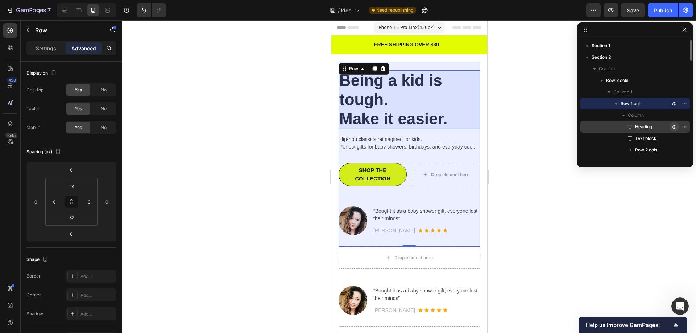
click at [676, 126] on icon "button" at bounding box center [674, 127] width 4 height 4
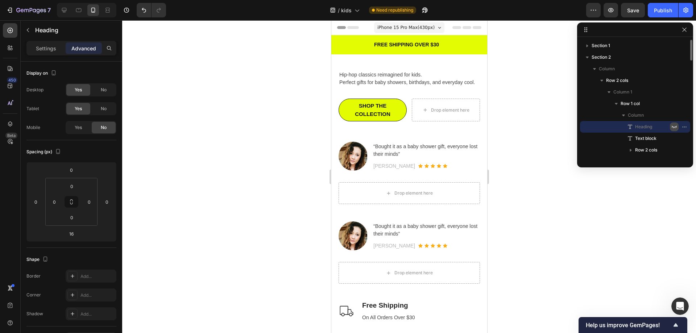
click at [676, 126] on icon "button" at bounding box center [675, 127] width 6 height 6
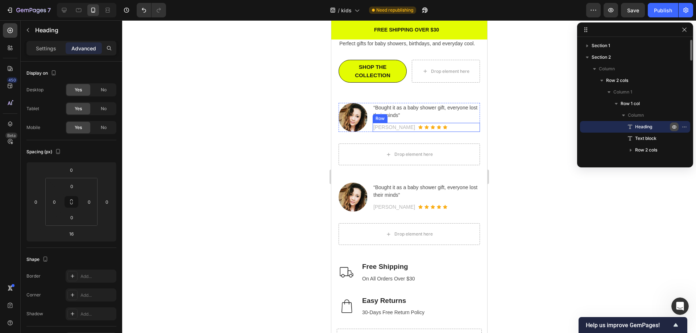
scroll to position [109, 0]
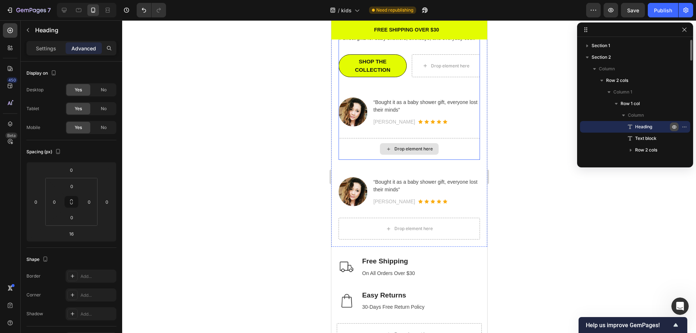
click at [462, 157] on div "Drop element here" at bounding box center [408, 149] width 141 height 22
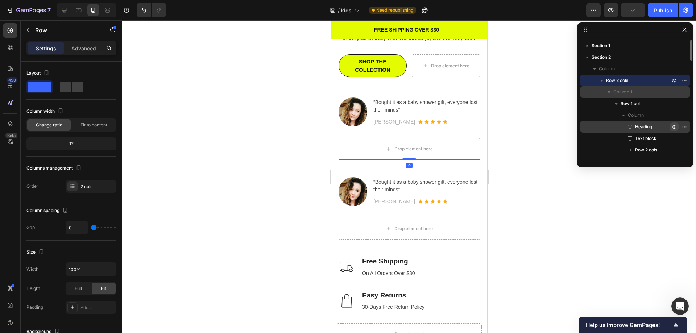
click at [610, 92] on icon "button" at bounding box center [609, 92] width 3 height 2
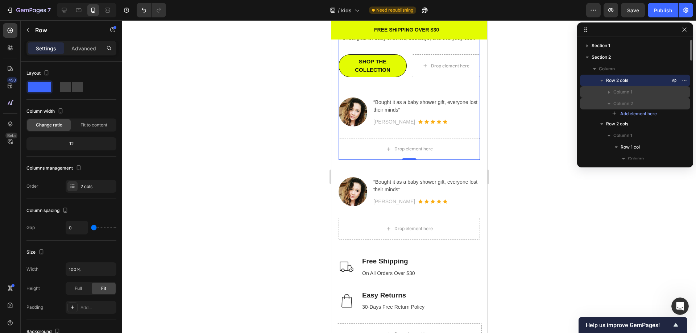
click at [619, 104] on span "Column 2" at bounding box center [624, 103] width 20 height 7
click at [611, 105] on icon "button" at bounding box center [609, 103] width 7 height 7
click at [671, 105] on p "Column 2" at bounding box center [643, 103] width 58 height 7
click at [601, 100] on div "Column 2" at bounding box center [635, 104] width 104 height 12
click at [543, 188] on div at bounding box center [409, 176] width 574 height 313
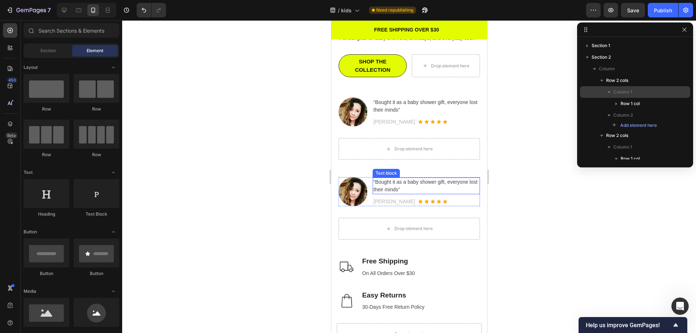
click at [390, 194] on p "“Bought it as a baby shower gift, everyone lost their minds”" at bounding box center [426, 185] width 106 height 15
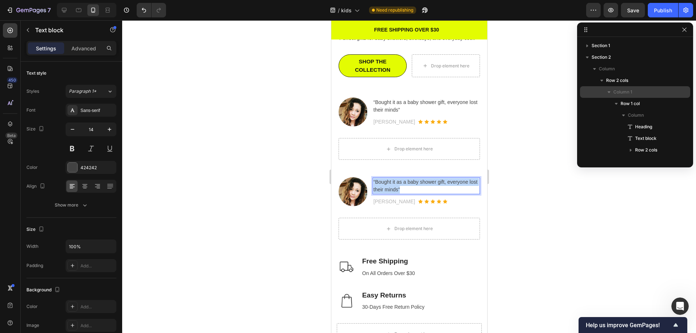
click at [390, 194] on p "“Bought it as a baby shower gift, everyone lost their minds”" at bounding box center [426, 185] width 106 height 15
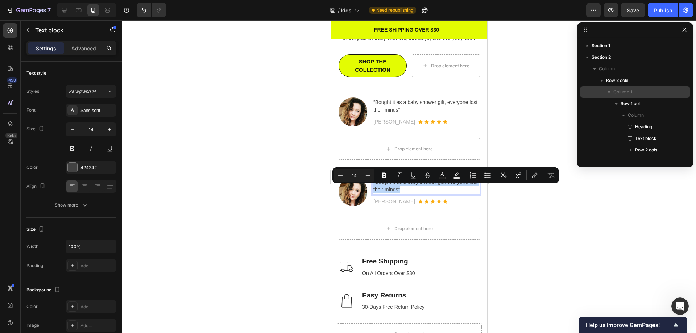
click at [393, 194] on p "“Bought it as a baby shower gift, everyone lost their minds”" at bounding box center [426, 185] width 106 height 15
drag, startPoint x: 407, startPoint y: 198, endPoint x: 375, endPoint y: 190, distance: 32.8
click at [375, 190] on p "“Bought it as a baby shower gift, everyone lost their minds”" at bounding box center [426, 185] width 106 height 15
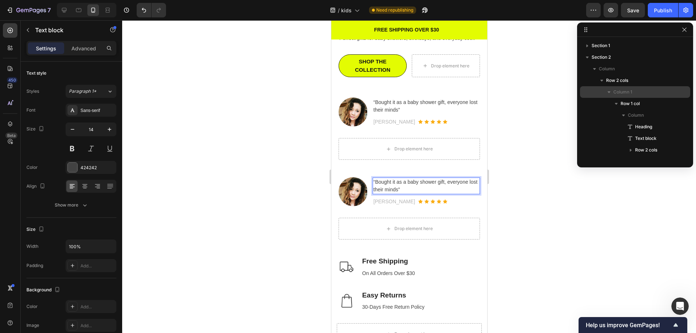
scroll to position [112, 0]
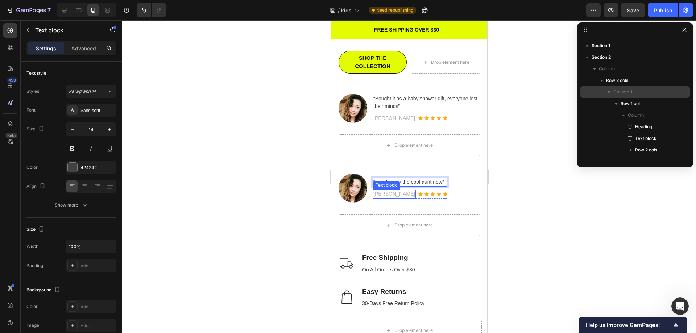
click at [385, 198] on p "[PERSON_NAME]" at bounding box center [394, 194] width 42 height 8
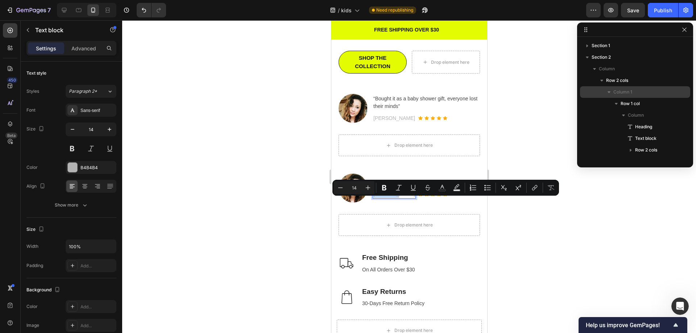
click at [385, 198] on p "[PERSON_NAME]" at bounding box center [394, 194] width 42 height 8
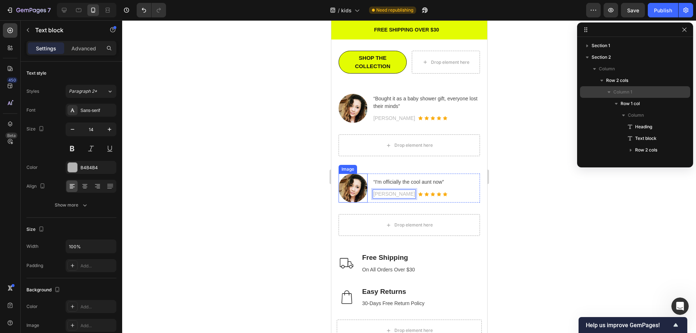
click at [351, 195] on img at bounding box center [352, 188] width 29 height 29
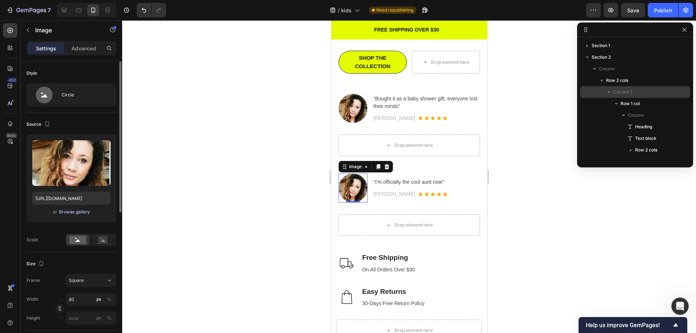
click at [68, 213] on div "Browse gallery" at bounding box center [74, 212] width 31 height 7
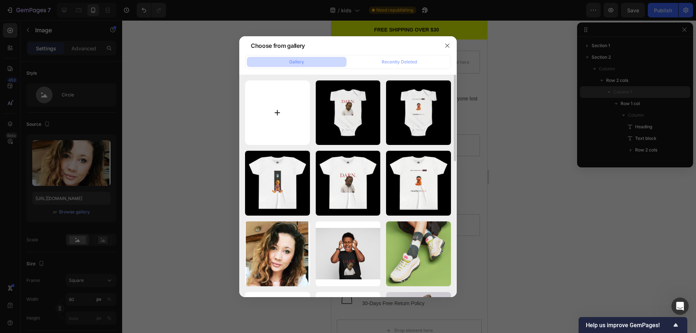
click at [272, 113] on input "file" at bounding box center [277, 113] width 65 height 65
type input "C:\fakepath\IMG_7108.jpg"
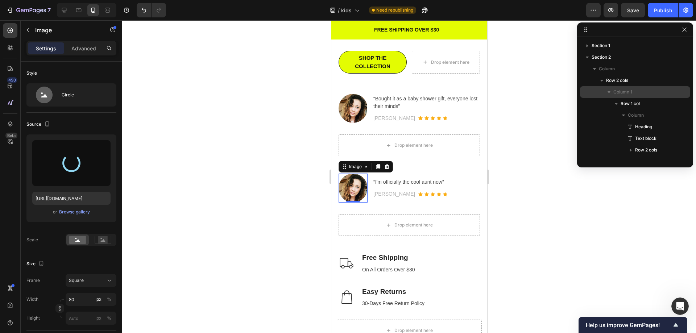
type input "[URL][DOMAIN_NAME]"
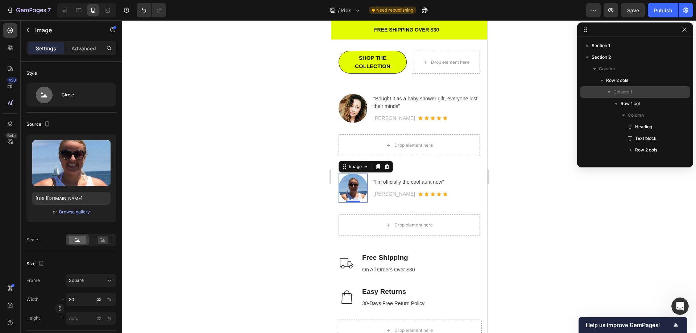
click at [577, 195] on div at bounding box center [409, 176] width 574 height 313
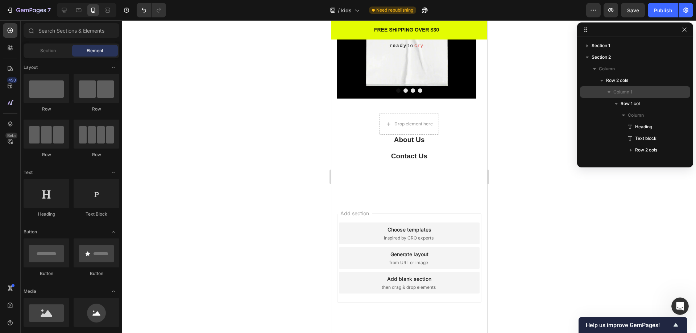
scroll to position [671, 0]
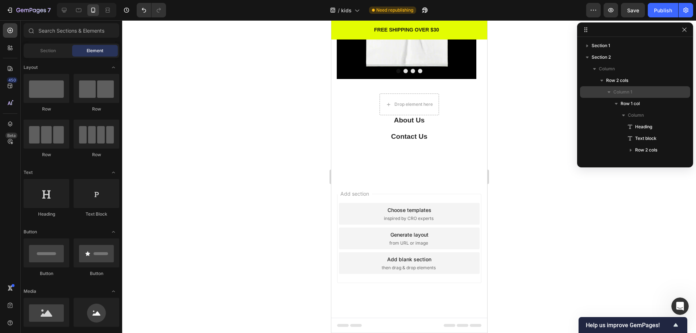
click at [349, 325] on span "Footer" at bounding box center [352, 325] width 14 height 7
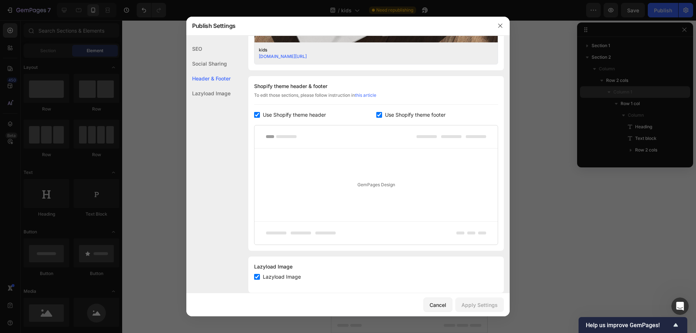
scroll to position [318, 0]
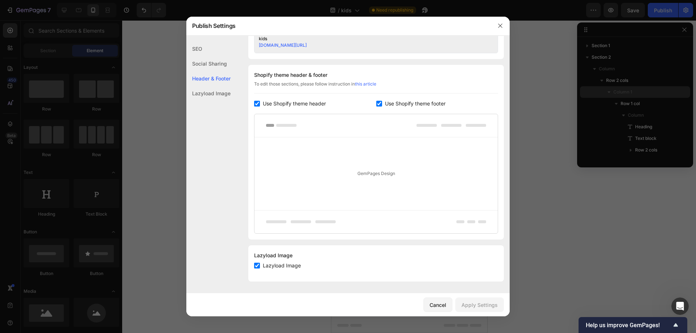
click at [376, 104] on input "checkbox" at bounding box center [379, 104] width 6 height 6
checkbox input "false"
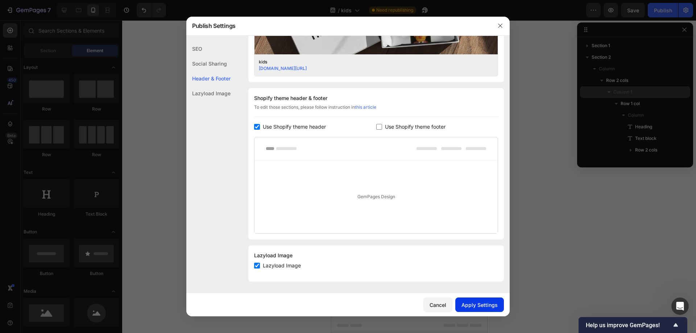
click at [475, 309] on div "Apply Settings" at bounding box center [480, 305] width 36 height 8
click at [501, 25] on icon "button" at bounding box center [500, 26] width 4 height 4
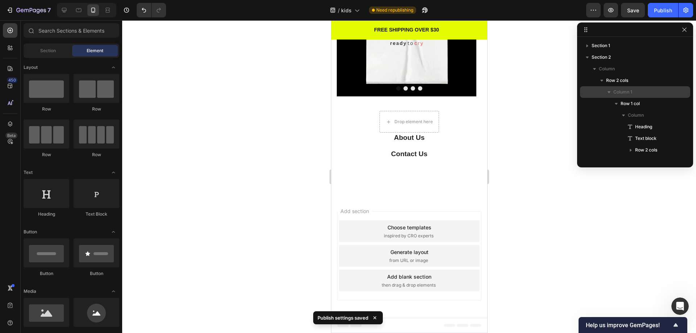
click at [532, 146] on div at bounding box center [409, 176] width 574 height 313
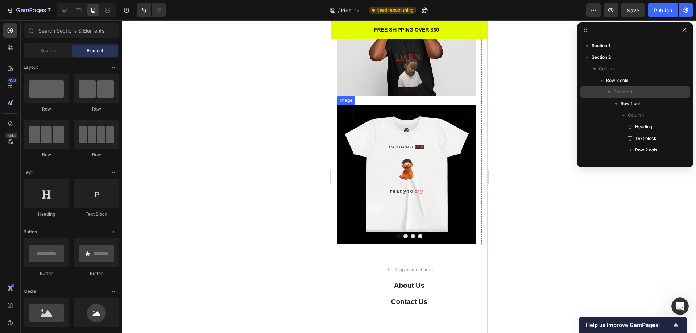
scroll to position [508, 0]
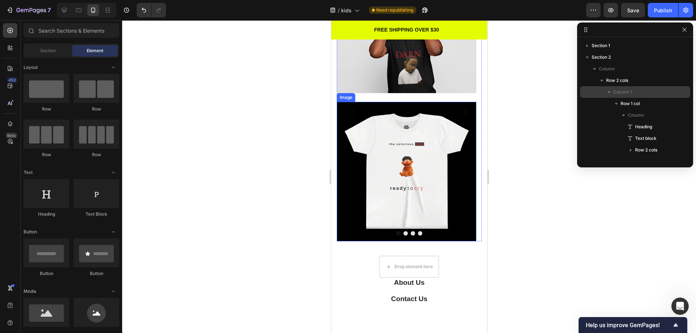
click at [455, 201] on img at bounding box center [407, 172] width 140 height 140
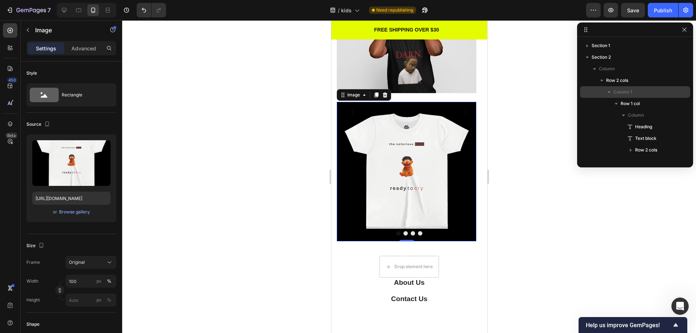
click at [448, 110] on img at bounding box center [407, 172] width 140 height 140
click at [589, 59] on icon "button" at bounding box center [587, 57] width 7 height 7
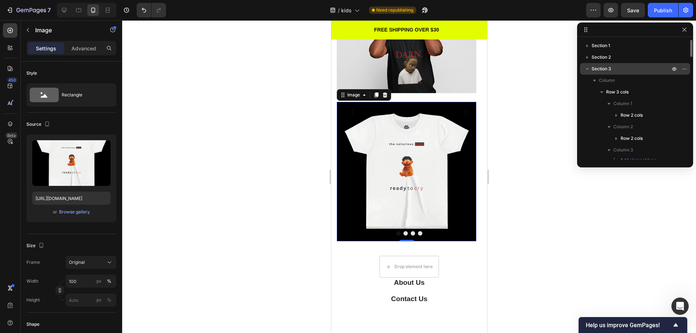
click at [587, 69] on icon "button" at bounding box center [587, 69] width 3 height 2
click at [457, 165] on img at bounding box center [407, 172] width 140 height 140
click at [672, 68] on icon "button" at bounding box center [675, 69] width 6 height 6
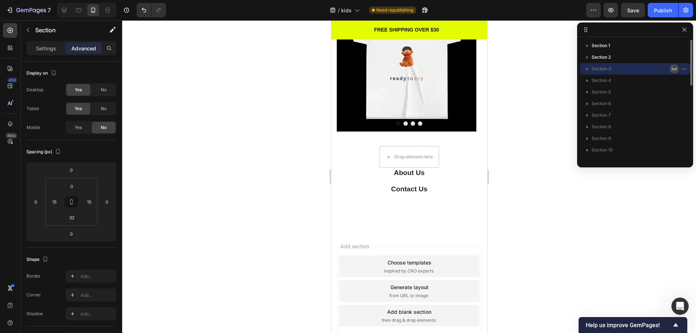
scroll to position [399, 0]
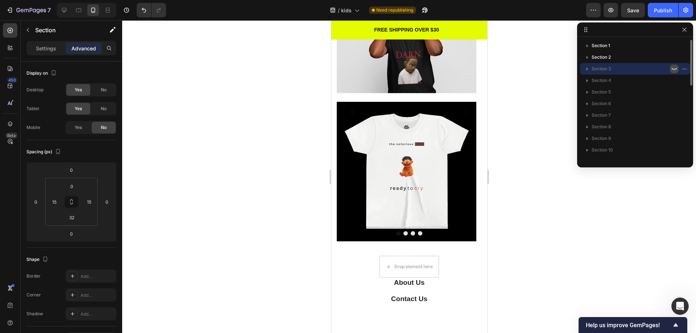
click at [672, 68] on icon "button" at bounding box center [675, 69] width 6 height 6
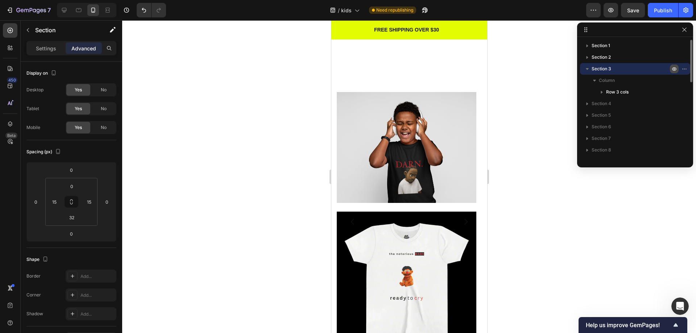
scroll to position [508, 0]
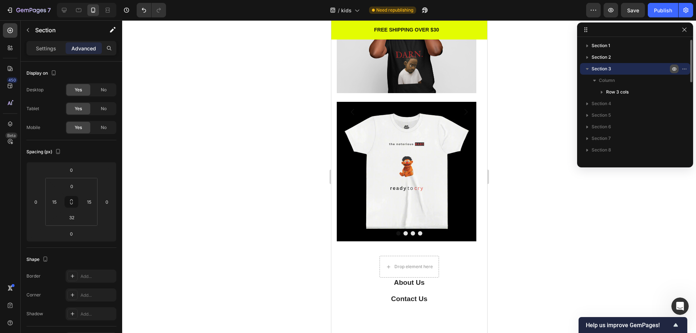
click at [672, 68] on icon "button" at bounding box center [675, 69] width 6 height 6
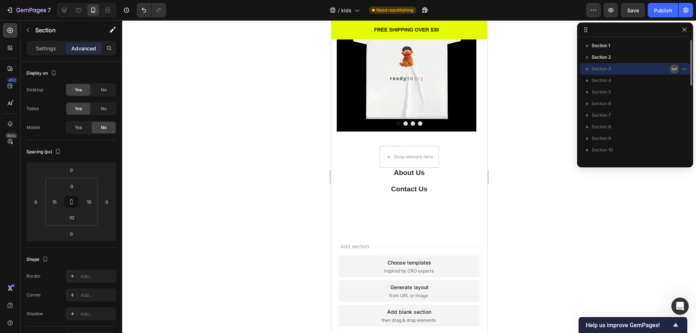
scroll to position [399, 0]
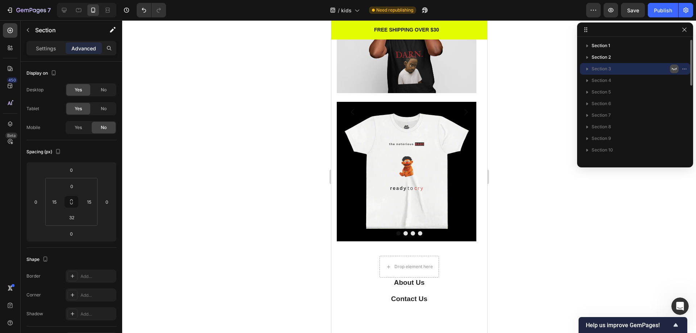
click at [672, 68] on icon "button" at bounding box center [675, 69] width 6 height 6
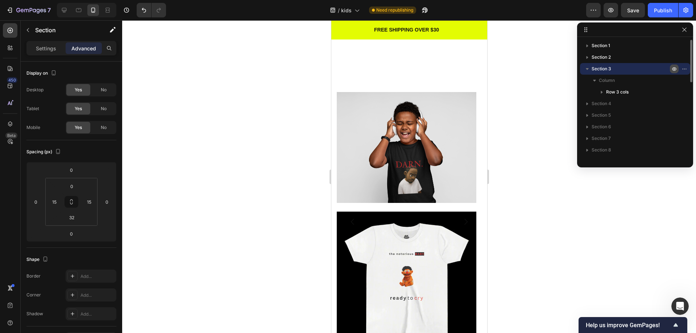
scroll to position [508, 0]
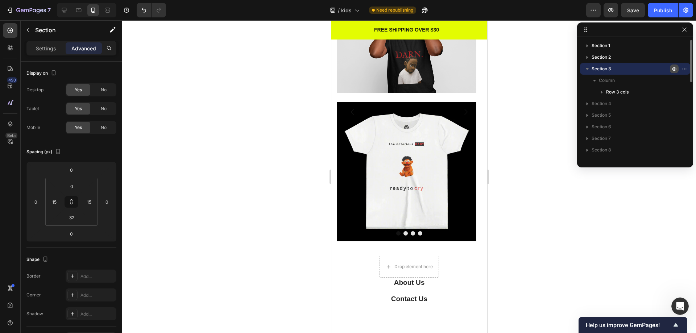
click at [672, 68] on icon "button" at bounding box center [675, 69] width 6 height 6
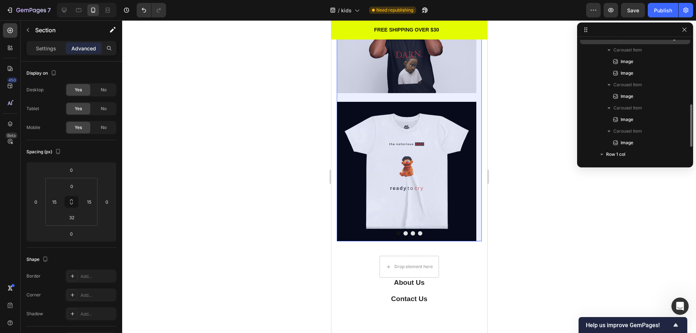
scroll to position [73, 0]
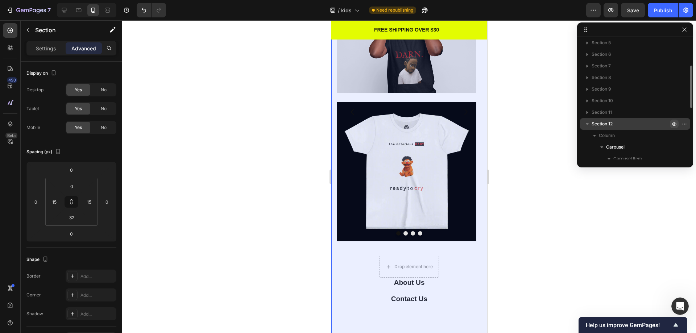
drag, startPoint x: 674, startPoint y: 124, endPoint x: 70, endPoint y: 191, distance: 607.6
click at [674, 124] on icon "button" at bounding box center [675, 124] width 2 height 2
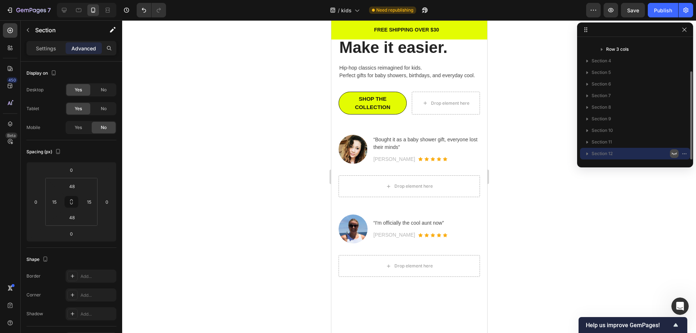
scroll to position [22, 0]
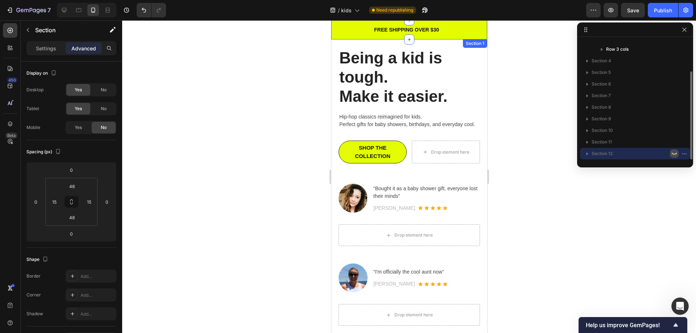
click at [476, 34] on div "FREE SHIPPING ON ORDERS OVER $30 Text block Row FREE SHIPPING OVER $30 Text blo…" at bounding box center [409, 29] width 156 height 19
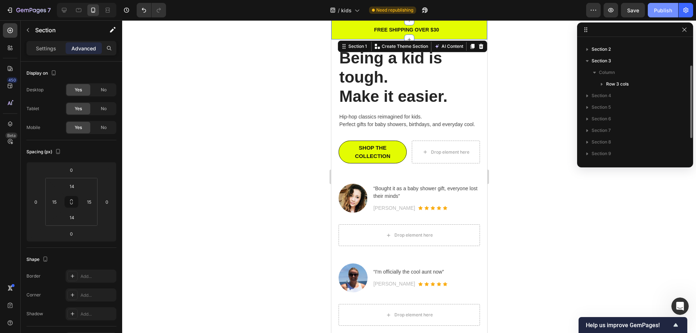
click at [665, 9] on div "Publish" at bounding box center [663, 11] width 18 height 8
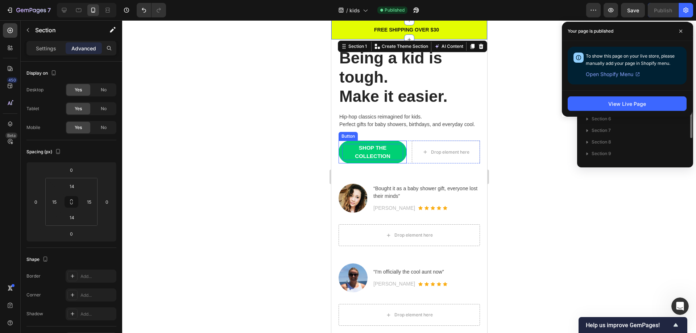
click at [374, 159] on p "SHOP THE COLLECTION" at bounding box center [372, 152] width 61 height 16
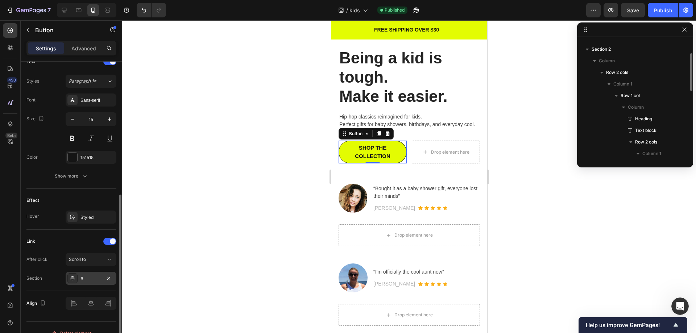
scroll to position [265, 0]
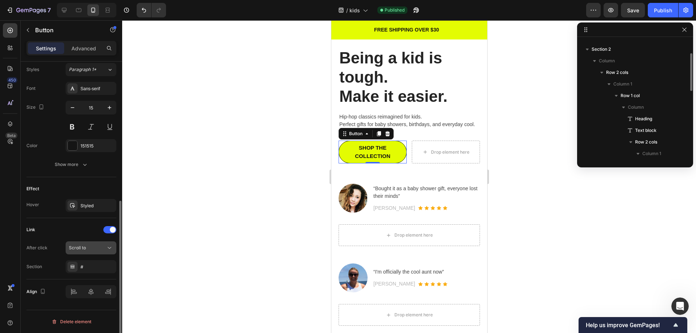
click at [114, 251] on button "Scroll to" at bounding box center [91, 248] width 51 height 13
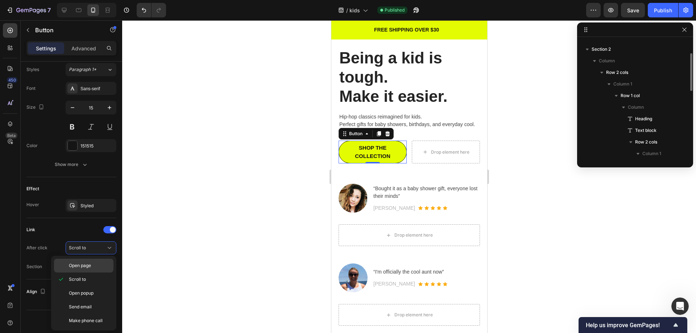
click at [99, 267] on p "Open page" at bounding box center [89, 266] width 41 height 7
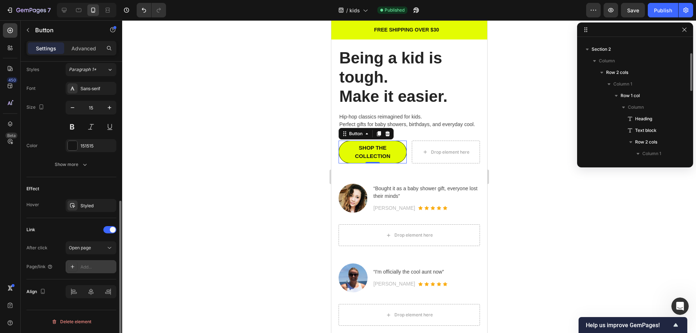
click at [72, 269] on icon at bounding box center [73, 267] width 6 height 6
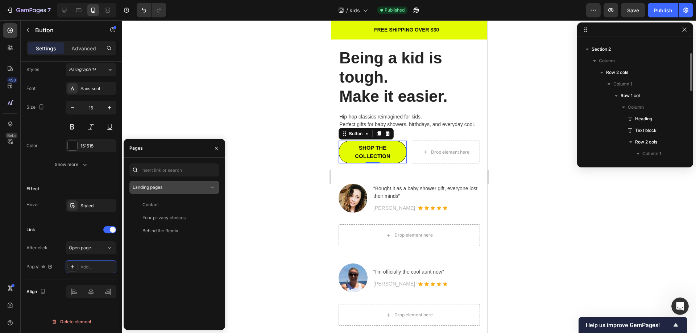
click at [170, 189] on div "Landing pages" at bounding box center [171, 187] width 76 height 7
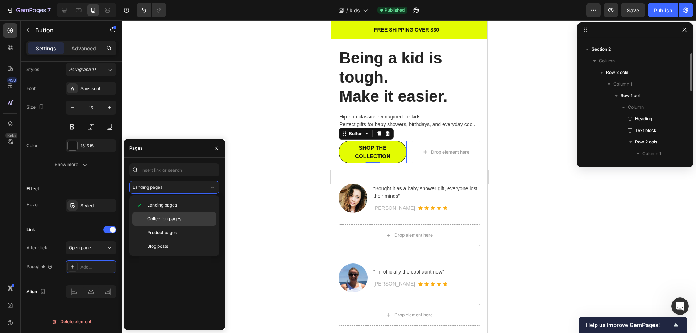
click at [173, 221] on span "Collection pages" at bounding box center [164, 219] width 34 height 7
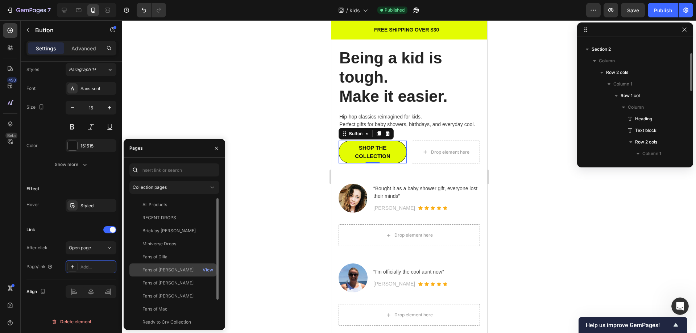
scroll to position [30, 0]
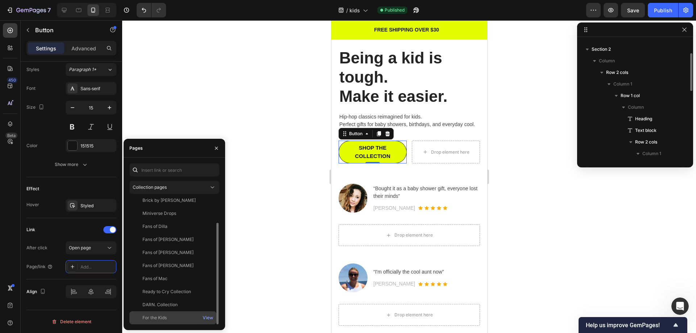
click at [162, 317] on div "For the Kids" at bounding box center [155, 318] width 24 height 7
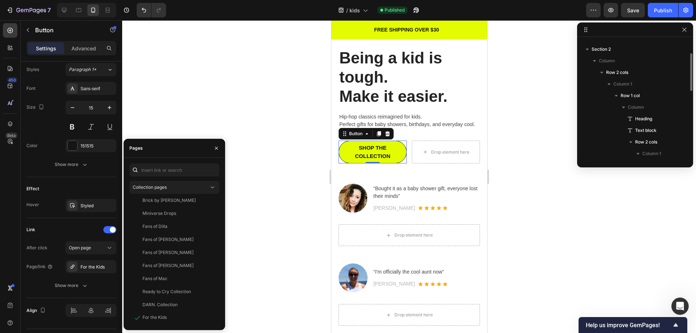
click at [266, 267] on div at bounding box center [409, 176] width 574 height 313
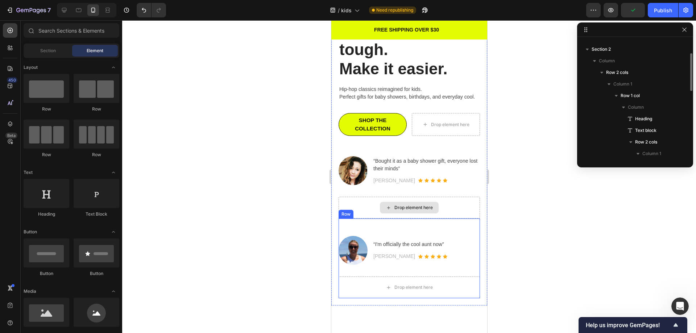
scroll to position [0, 0]
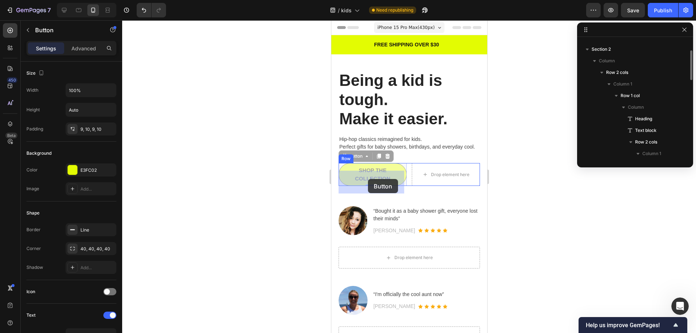
drag, startPoint x: 391, startPoint y: 186, endPoint x: 368, endPoint y: 179, distance: 24.6
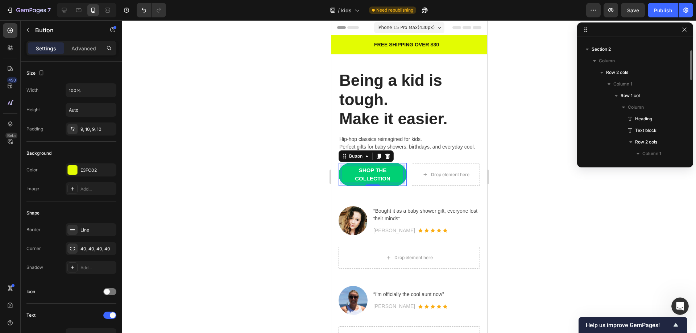
click at [345, 183] on p "SHOP THE COLLECTION" at bounding box center [372, 174] width 61 height 16
click at [368, 183] on p "SHOP THE COLLECTION" at bounding box center [372, 174] width 61 height 16
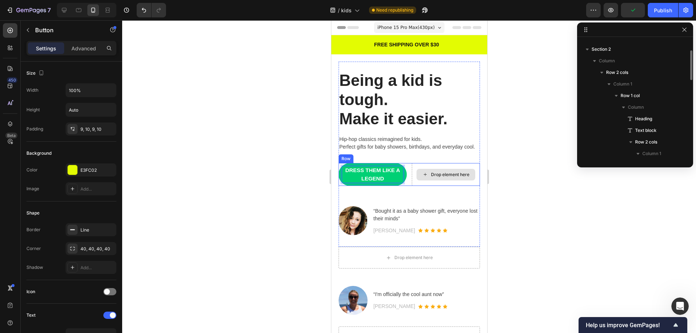
click at [430, 176] on div "Drop element here" at bounding box center [446, 174] width 68 height 23
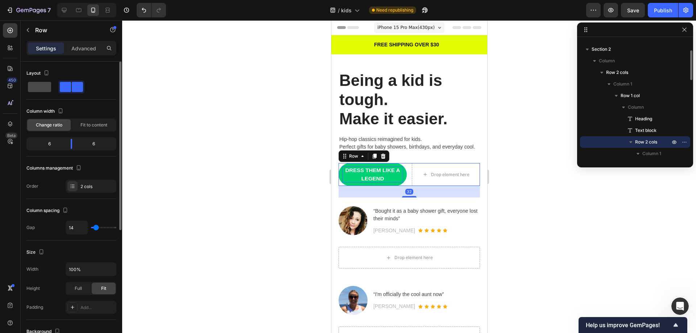
click at [41, 88] on span at bounding box center [39, 87] width 23 height 10
type input "0"
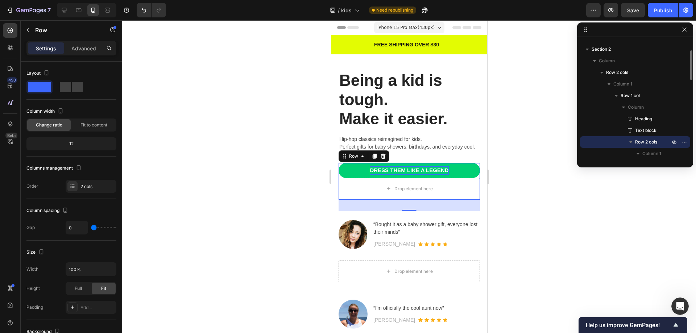
click at [515, 215] on div at bounding box center [409, 176] width 574 height 313
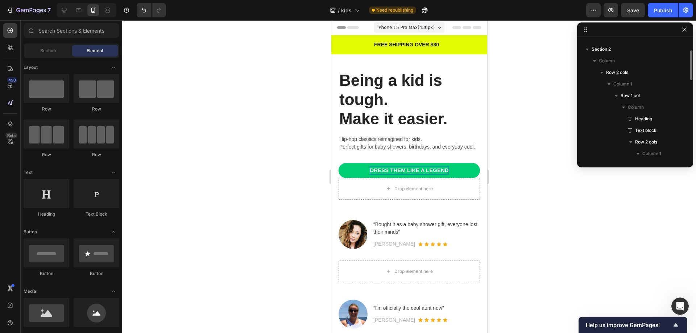
click at [549, 209] on div at bounding box center [409, 176] width 574 height 313
click at [407, 175] on p "DRESS THEM LIKE A LEGEND" at bounding box center [409, 170] width 79 height 8
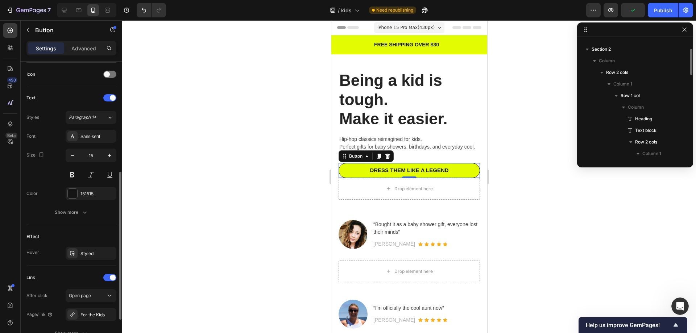
scroll to position [284, 0]
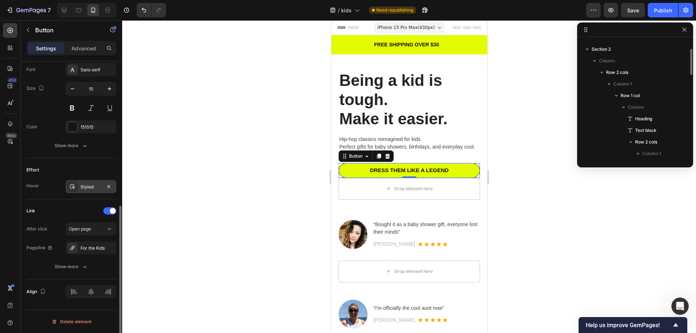
click at [89, 185] on div "Styled" at bounding box center [91, 187] width 21 height 7
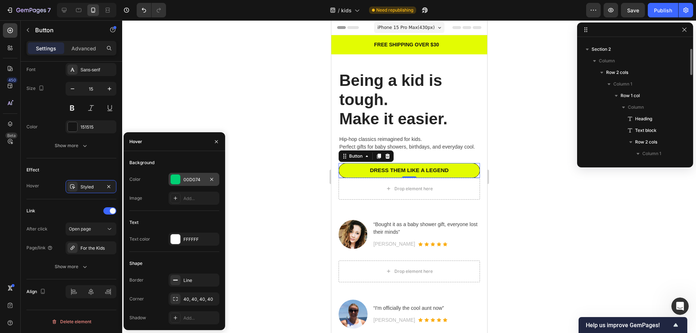
click at [176, 180] on div at bounding box center [175, 179] width 9 height 9
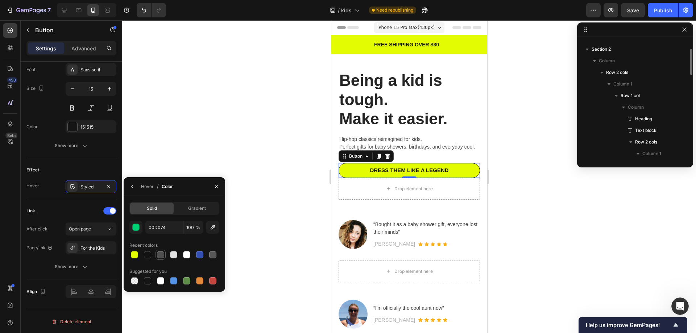
click at [161, 255] on div at bounding box center [160, 254] width 7 height 7
click at [187, 280] on div at bounding box center [186, 280] width 7 height 7
type input "5E8E49"
click at [201, 207] on span "Gradient" at bounding box center [197, 208] width 18 height 7
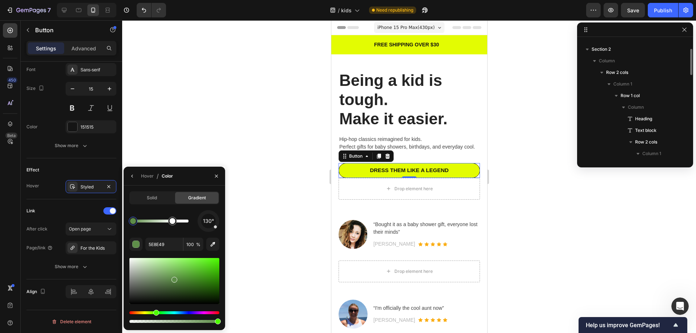
drag, startPoint x: 173, startPoint y: 225, endPoint x: 181, endPoint y: 224, distance: 7.6
drag, startPoint x: 181, startPoint y: 224, endPoint x: 170, endPoint y: 223, distance: 11.0
click at [170, 223] on div at bounding box center [173, 221] width 6 height 6
drag, startPoint x: 176, startPoint y: 280, endPoint x: 164, endPoint y: 268, distance: 16.7
click at [164, 268] on div at bounding box center [165, 269] width 6 height 6
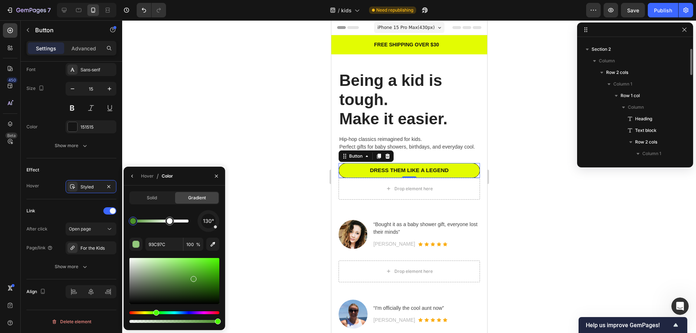
click at [193, 278] on div at bounding box center [174, 281] width 90 height 46
type input "4A912B"
drag, startPoint x: 218, startPoint y: 320, endPoint x: 182, endPoint y: 320, distance: 35.5
click at [182, 320] on div at bounding box center [184, 322] width 6 height 6
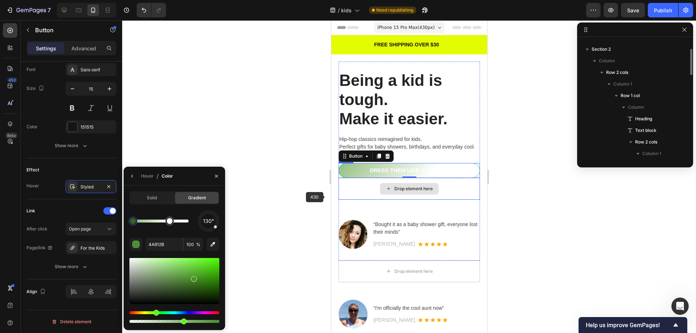
type input "59"
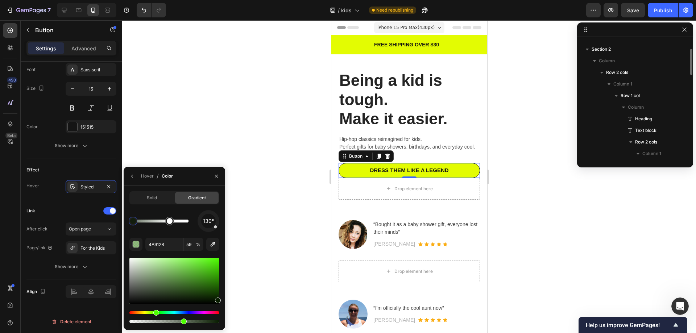
click at [220, 299] on div at bounding box center [218, 301] width 6 height 6
click at [214, 262] on div at bounding box center [174, 281] width 90 height 46
click at [192, 265] on div at bounding box center [174, 281] width 90 height 46
type input "FFFFFF"
type input "100"
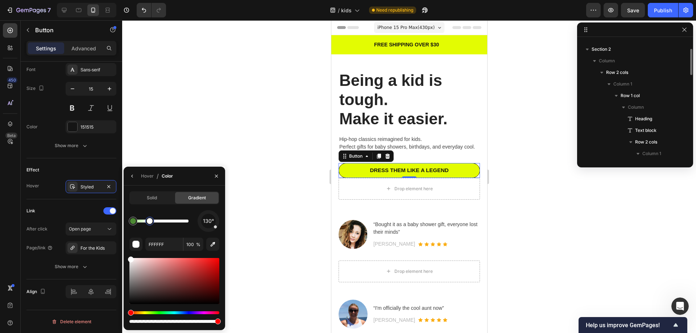
drag, startPoint x: 169, startPoint y: 223, endPoint x: 145, endPoint y: 226, distance: 24.2
click at [147, 224] on div at bounding box center [150, 221] width 6 height 6
type input "6CD642"
type input "59"
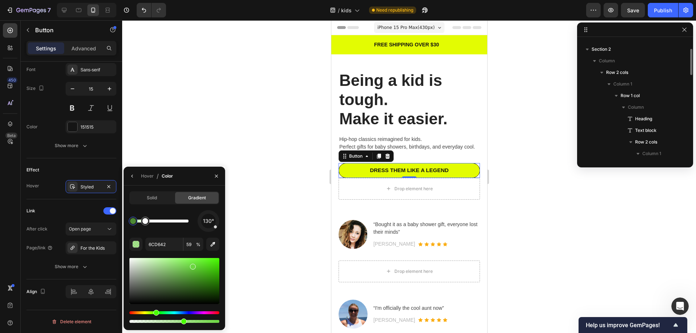
click at [214, 297] on div at bounding box center [174, 281] width 90 height 46
type input "FFFFFF"
type input "100"
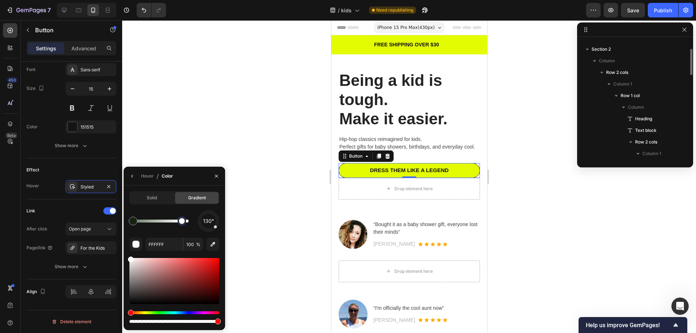
drag, startPoint x: 147, startPoint y: 222, endPoint x: 182, endPoint y: 223, distance: 35.2
click at [182, 223] on div at bounding box center [182, 221] width 6 height 6
type input "0D2802"
type input "59"
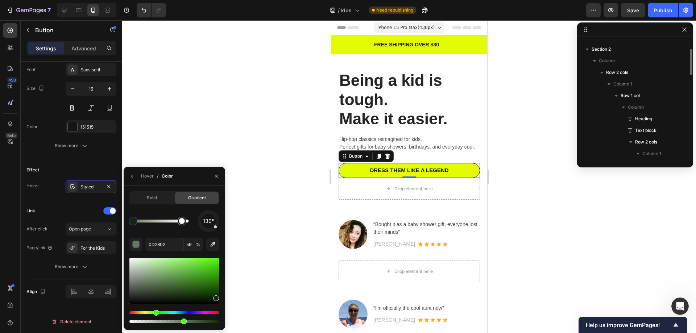
drag, startPoint x: 209, startPoint y: 280, endPoint x: 209, endPoint y: 273, distance: 6.9
click at [209, 279] on div at bounding box center [174, 281] width 90 height 46
click at [208, 269] on div at bounding box center [174, 281] width 90 height 46
click at [215, 262] on div at bounding box center [174, 281] width 90 height 46
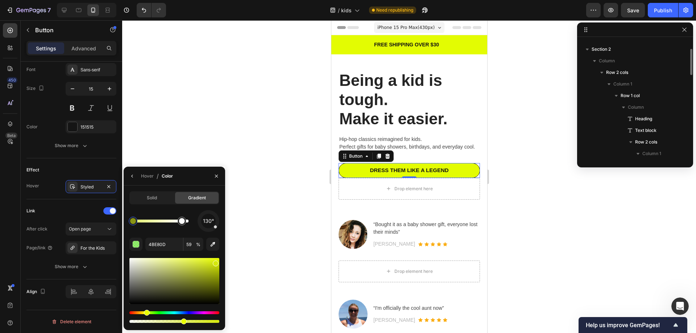
drag, startPoint x: 154, startPoint y: 312, endPoint x: 146, endPoint y: 314, distance: 8.3
click at [146, 314] on div "Hue" at bounding box center [147, 313] width 6 height 6
drag, startPoint x: 217, startPoint y: 265, endPoint x: 213, endPoint y: 263, distance: 5.0
click at [213, 263] on div at bounding box center [214, 264] width 6 height 6
type input "FFFFFF"
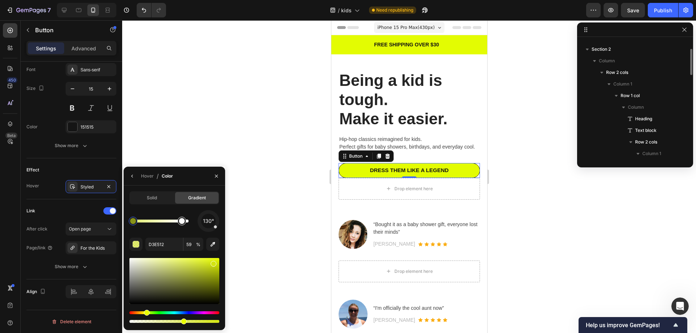
type input "100"
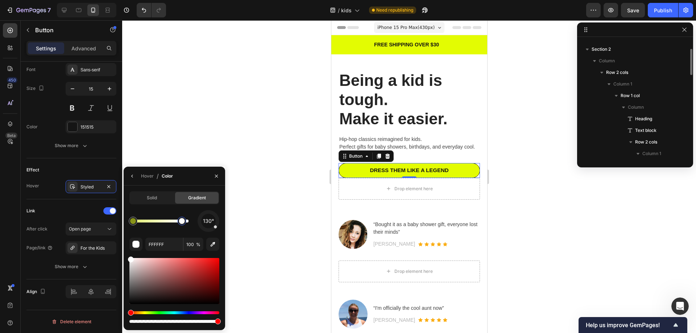
click at [182, 221] on div at bounding box center [182, 221] width 6 height 6
drag, startPoint x: 132, startPoint y: 259, endPoint x: 250, endPoint y: 318, distance: 132.7
click at [250, 0] on div "7 / kids Need republishing Preview Save Publish 450 Beta Sections(18) Elements(…" at bounding box center [348, 0] width 696 height 0
type input "D3E512"
type input "59"
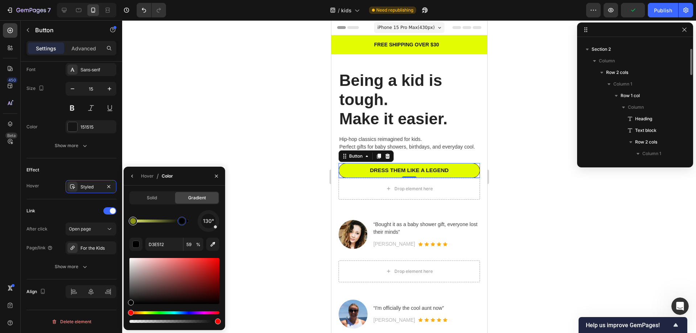
click at [135, 220] on div at bounding box center [133, 221] width 6 height 6
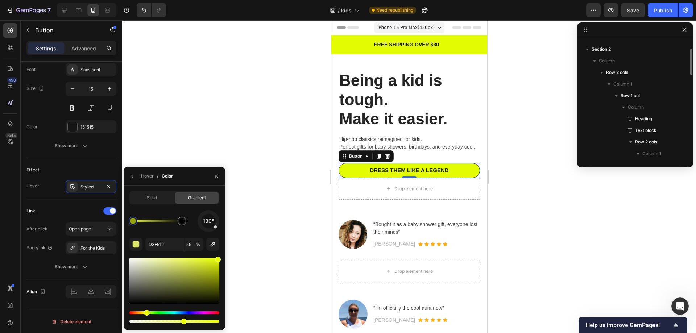
drag, startPoint x: 214, startPoint y: 266, endPoint x: 225, endPoint y: 258, distance: 13.6
click at [225, 258] on div "Solid Gradient 130° D3E512 59 %" at bounding box center [175, 257] width 102 height 133
type input "E9FF00"
drag, startPoint x: 183, startPoint y: 322, endPoint x: 224, endPoint y: 322, distance: 40.6
click at [224, 323] on div "Solid Gradient 130° E9FF00 59 %" at bounding box center [175, 257] width 102 height 133
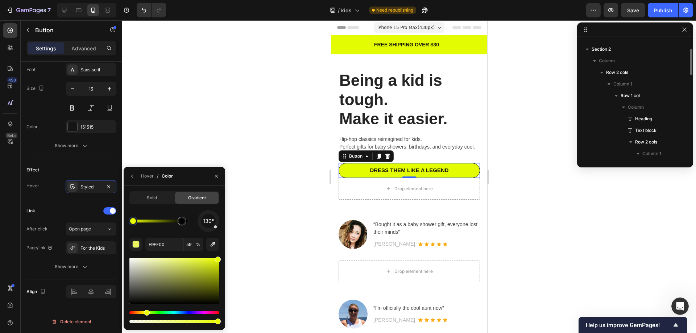
type input "100"
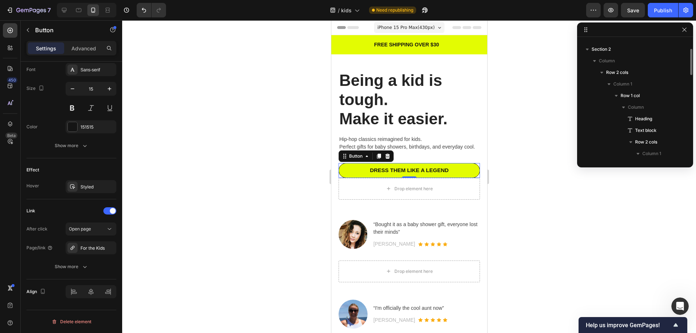
click at [224, 260] on div at bounding box center [409, 176] width 574 height 313
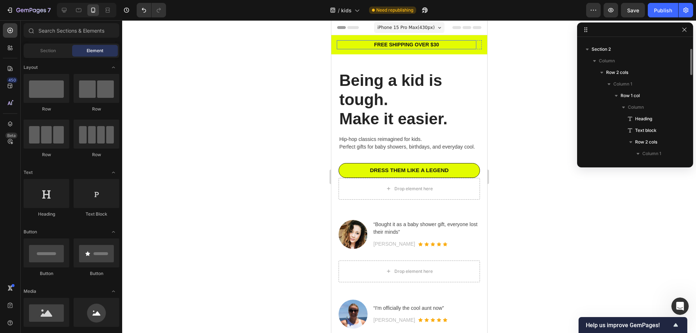
click at [410, 45] on p "FREE SHIPPING OVER $30" at bounding box center [406, 45] width 138 height 8
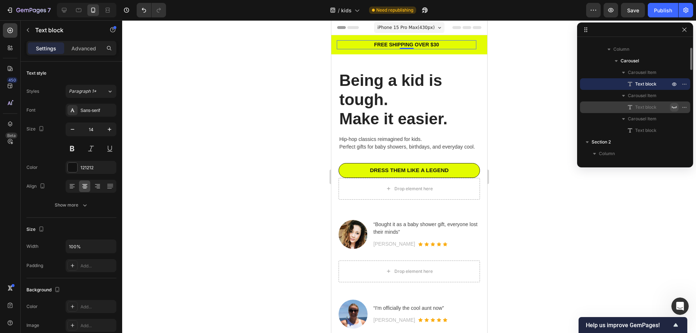
click at [675, 106] on icon "button" at bounding box center [675, 107] width 6 height 6
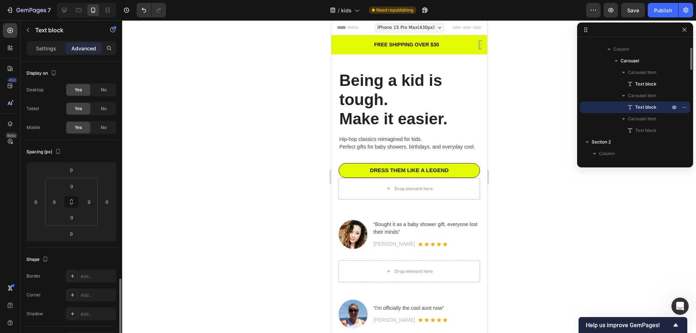
scroll to position [137, 0]
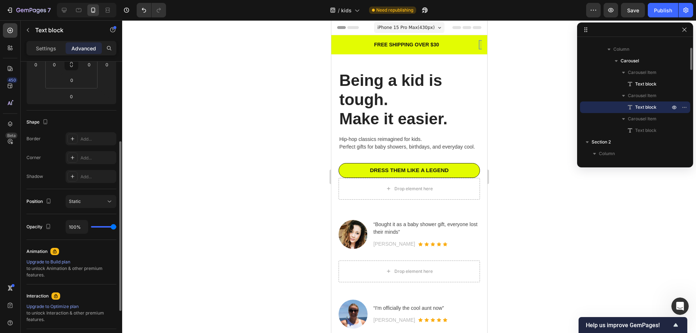
click at [644, 107] on span "Text block" at bounding box center [645, 107] width 21 height 7
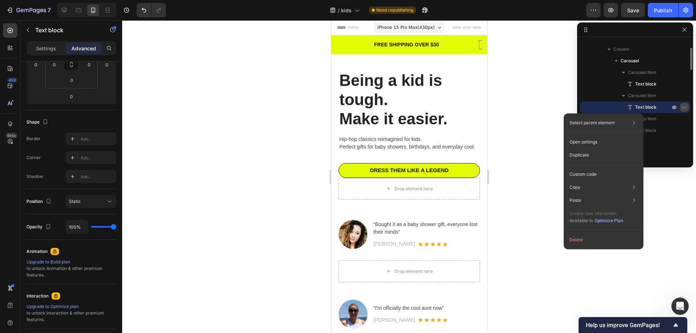
click at [683, 104] on icon "button" at bounding box center [685, 107] width 6 height 6
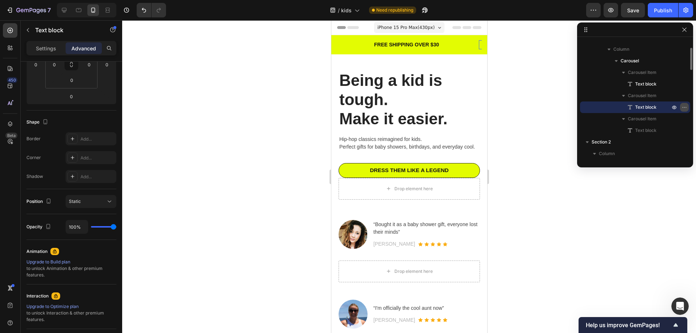
click at [683, 109] on icon "button" at bounding box center [685, 107] width 6 height 6
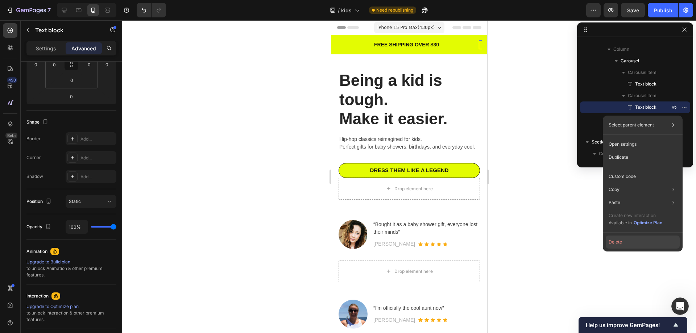
click at [630, 241] on button "Delete" at bounding box center [643, 242] width 74 height 13
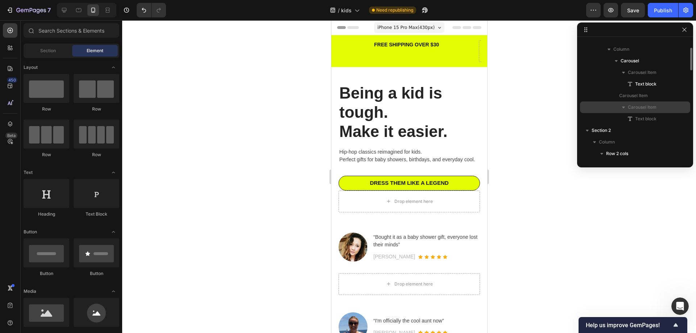
click at [648, 106] on span "Carousel Item" at bounding box center [642, 107] width 29 height 7
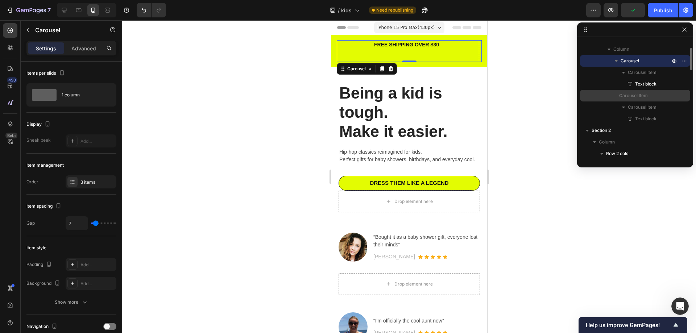
click at [649, 91] on div "Carousel Item" at bounding box center [635, 96] width 104 height 12
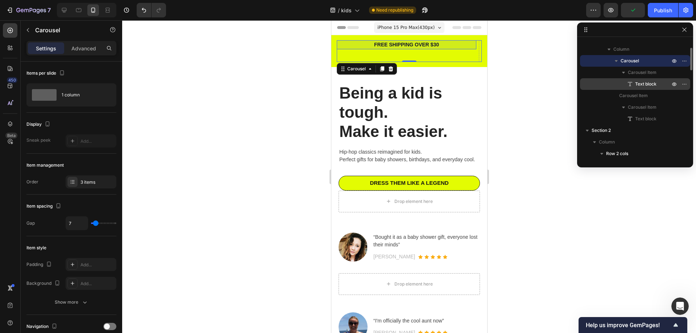
click at [648, 82] on span "Text block" at bounding box center [645, 84] width 21 height 7
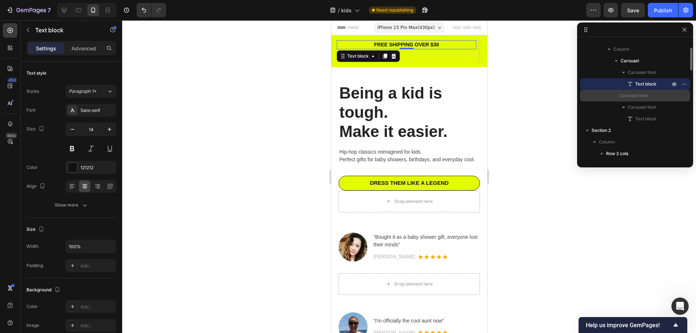
click at [648, 97] on span "Carousel Item" at bounding box center [633, 95] width 29 height 7
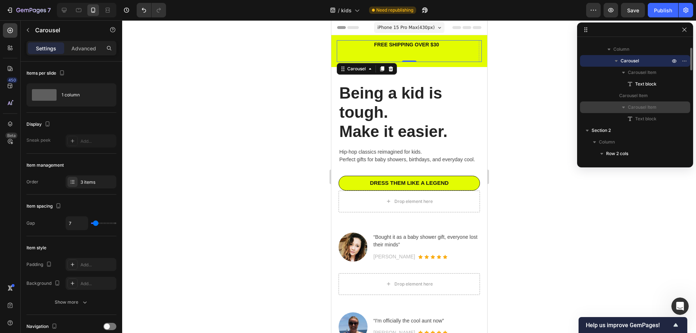
click at [668, 107] on p "Carousel Item" at bounding box center [650, 107] width 44 height 7
click at [686, 108] on div "Carousel Item" at bounding box center [635, 108] width 104 height 12
click at [651, 123] on div "Text block" at bounding box center [635, 119] width 104 height 12
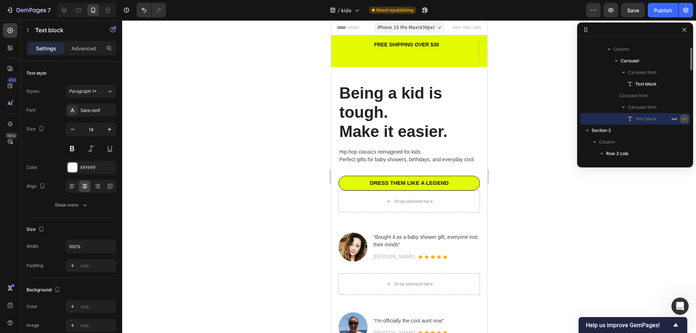
click at [689, 119] on button "button" at bounding box center [684, 119] width 9 height 9
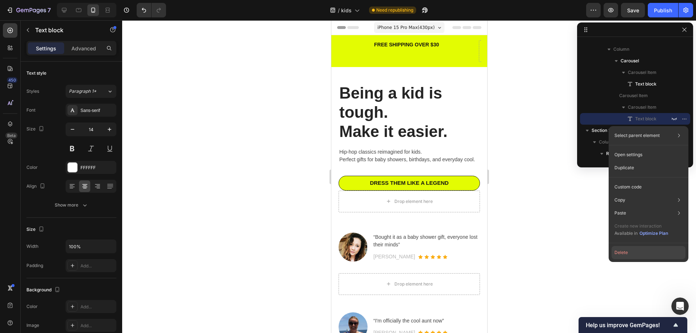
click at [630, 254] on button "Delete" at bounding box center [649, 252] width 74 height 13
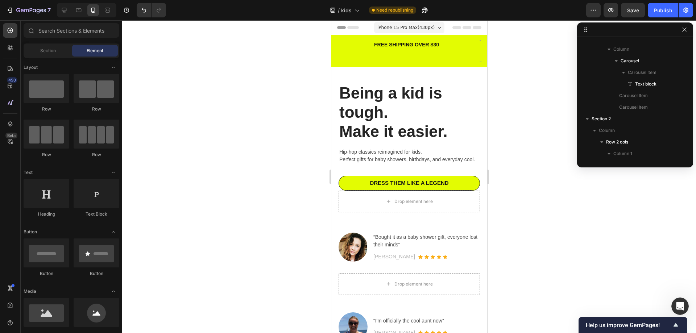
click at [540, 186] on div at bounding box center [409, 176] width 574 height 313
click at [400, 62] on div "FREE SHIPPING OVER $30 Text block" at bounding box center [407, 51] width 140 height 22
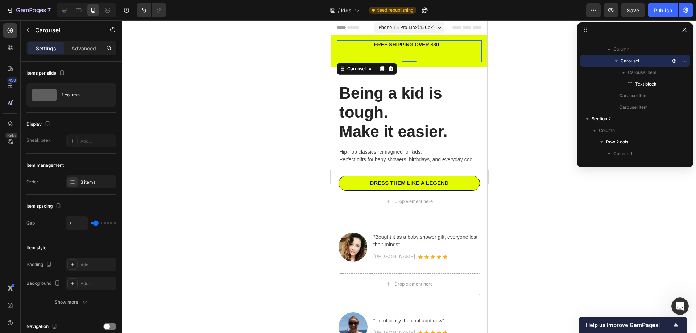
click at [526, 94] on div at bounding box center [409, 176] width 574 height 313
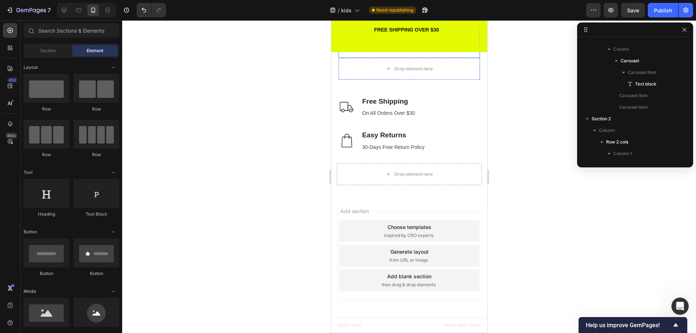
scroll to position [303, 0]
click at [657, 8] on div "Publish" at bounding box center [663, 11] width 18 height 8
click at [422, 30] on p "FREE SHIPPING OVER $30" at bounding box center [406, 30] width 138 height 8
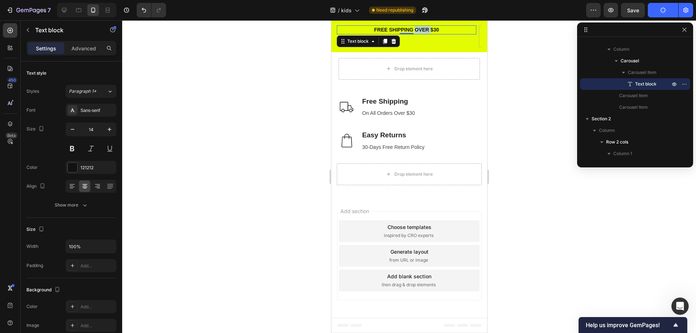
click at [421, 30] on p "FREE SHIPPING OVER $30" at bounding box center [406, 30] width 138 height 8
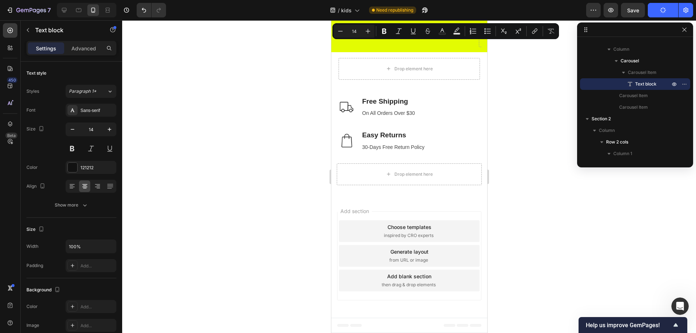
click at [422, 30] on button "Strikethrough" at bounding box center [427, 31] width 13 height 13
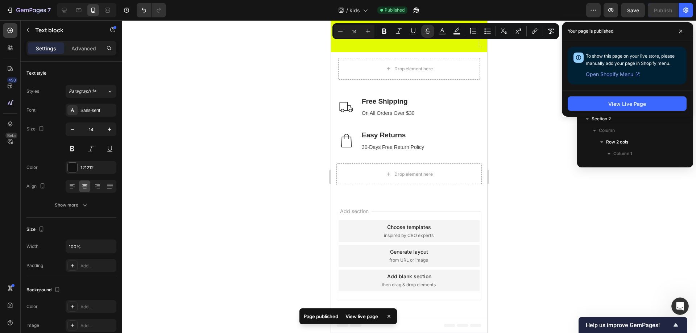
click at [263, 62] on div at bounding box center [409, 176] width 574 height 313
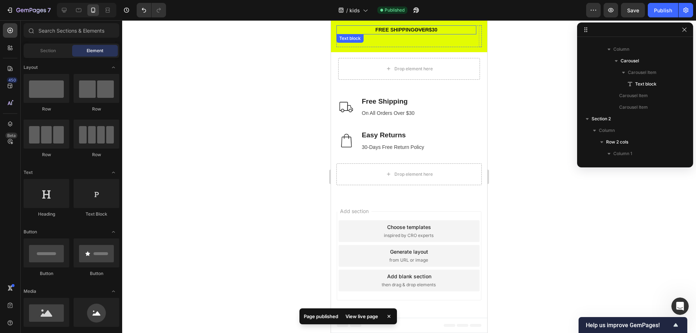
click at [389, 28] on p "FREE SHIPPING OVER $30" at bounding box center [406, 30] width 139 height 8
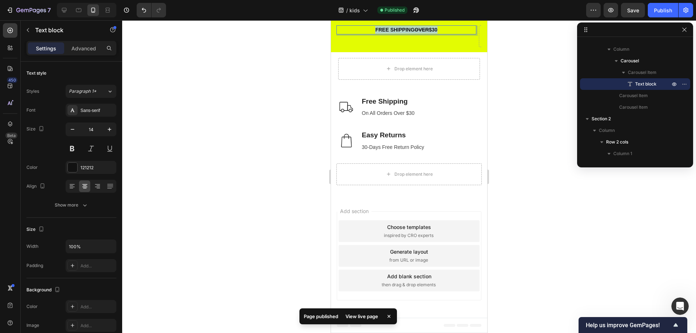
click at [389, 28] on p "FREE SHIPPING OVER $30" at bounding box center [406, 30] width 139 height 8
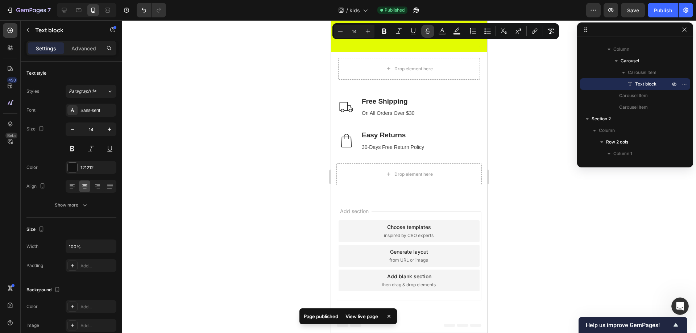
click at [428, 31] on icon "Editor contextual toolbar" at bounding box center [427, 31] width 7 height 7
click at [519, 81] on div at bounding box center [409, 176] width 574 height 313
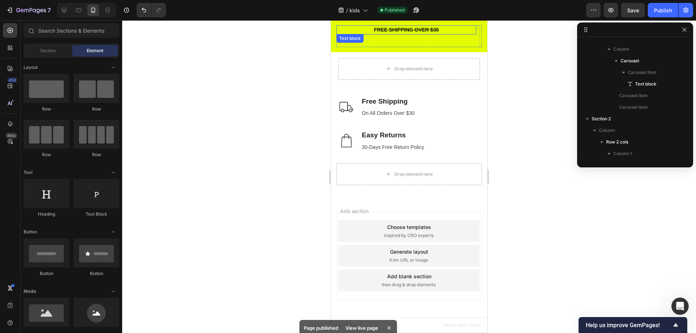
click at [428, 27] on s "FREE SHIPPING OVER $30" at bounding box center [406, 30] width 65 height 6
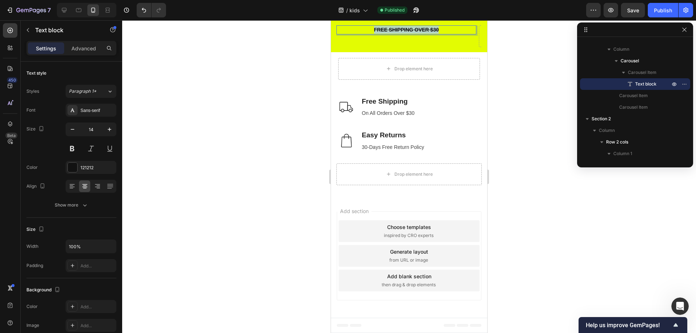
click at [428, 27] on s "FREE SHIPPING OVER $30" at bounding box center [406, 30] width 65 height 6
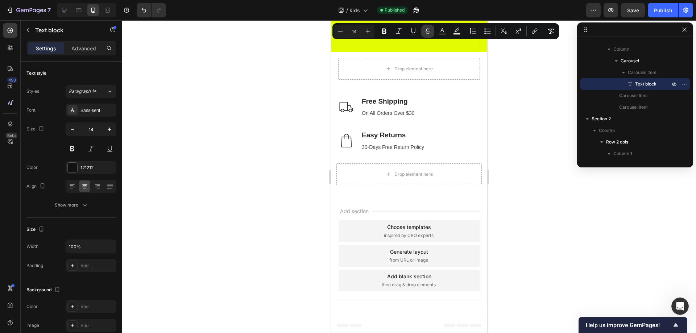
click at [430, 31] on icon "Editor contextual toolbar" at bounding box center [427, 29] width 5 height 3
click at [495, 79] on div at bounding box center [409, 176] width 574 height 313
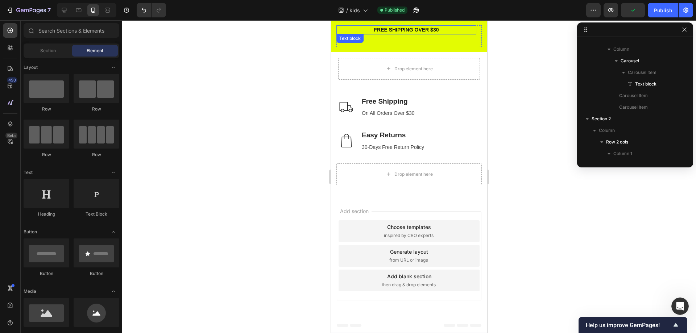
click at [437, 29] on p "FREE SHIPPING OVER $30" at bounding box center [406, 30] width 139 height 8
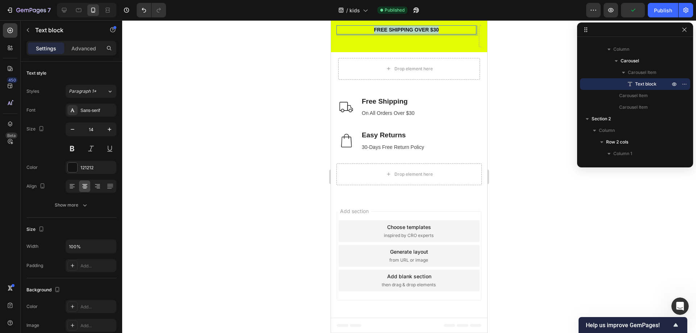
click at [437, 29] on p "FREE SHIPPING OVER $30" at bounding box center [406, 30] width 139 height 8
type input "121212"
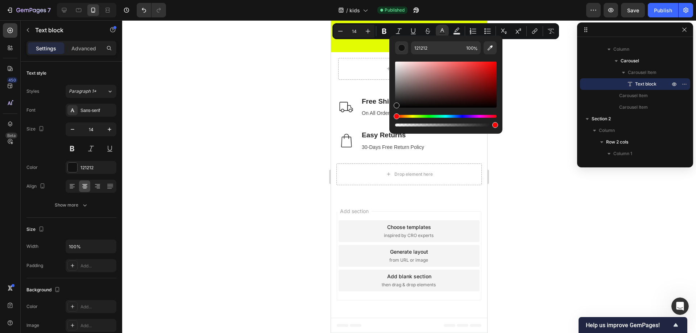
click at [308, 67] on div at bounding box center [409, 176] width 574 height 313
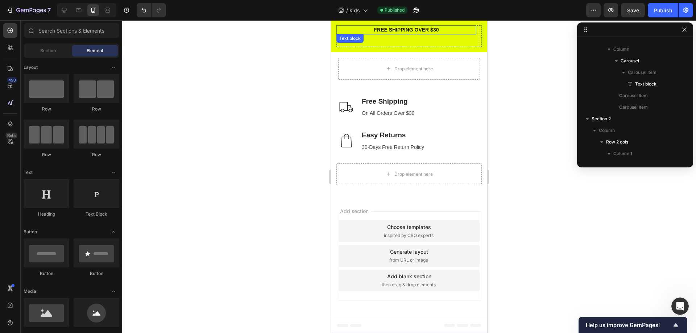
click at [383, 30] on p "FREE SHIPPING OVER $30" at bounding box center [406, 30] width 139 height 8
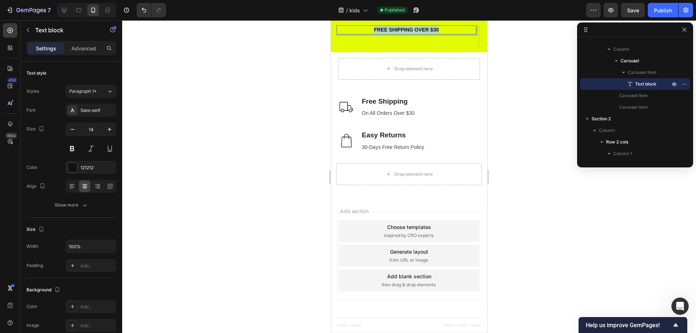
click at [383, 30] on p "FREE SHIPPING OVER $30" at bounding box center [406, 30] width 139 height 8
click at [663, 8] on div "Publish" at bounding box center [663, 11] width 18 height 8
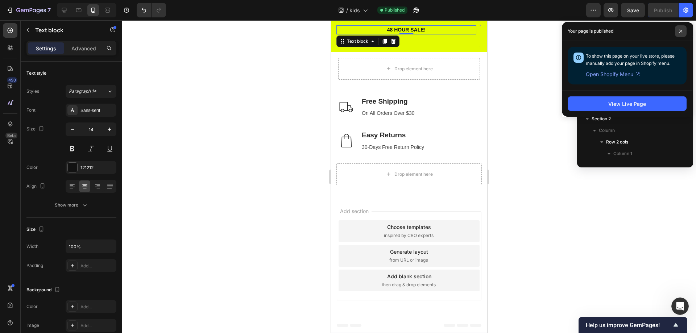
click at [683, 32] on icon at bounding box center [681, 31] width 4 height 4
